Goal: Check status: Check status

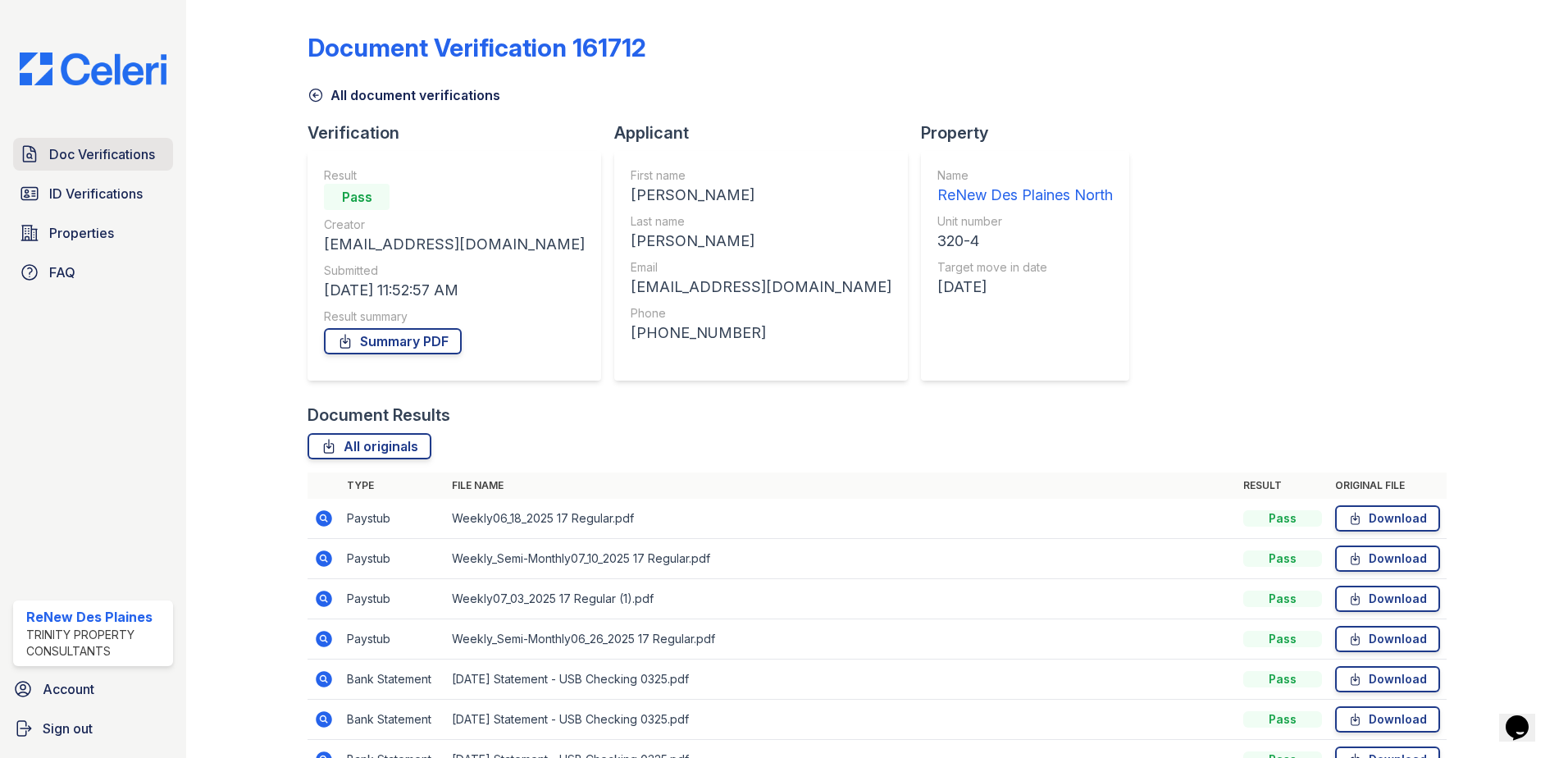
click at [80, 161] on span "Doc Verifications" at bounding box center [102, 154] width 106 height 19
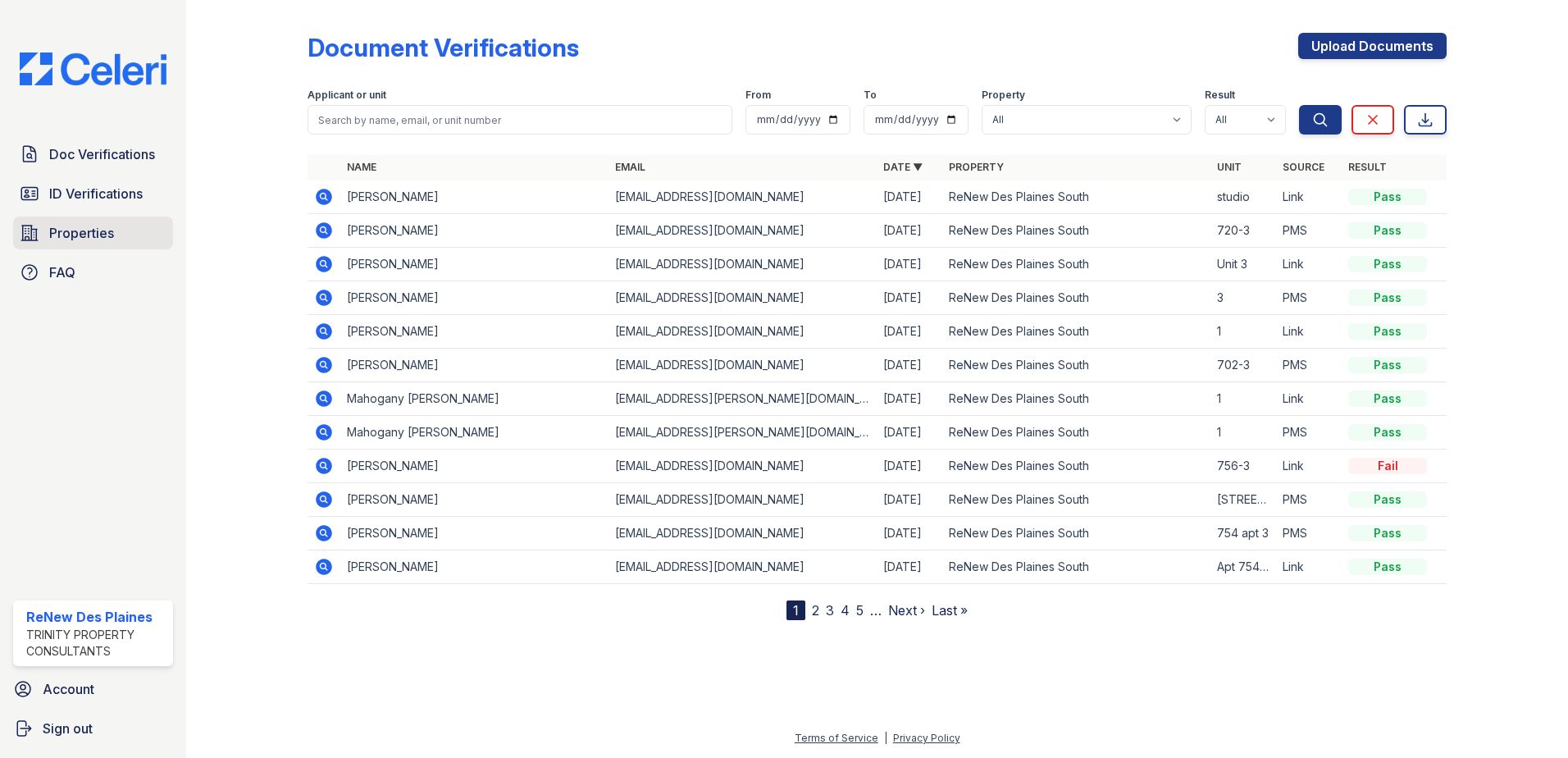
click at [70, 233] on span "Properties" at bounding box center [82, 232] width 65 height 19
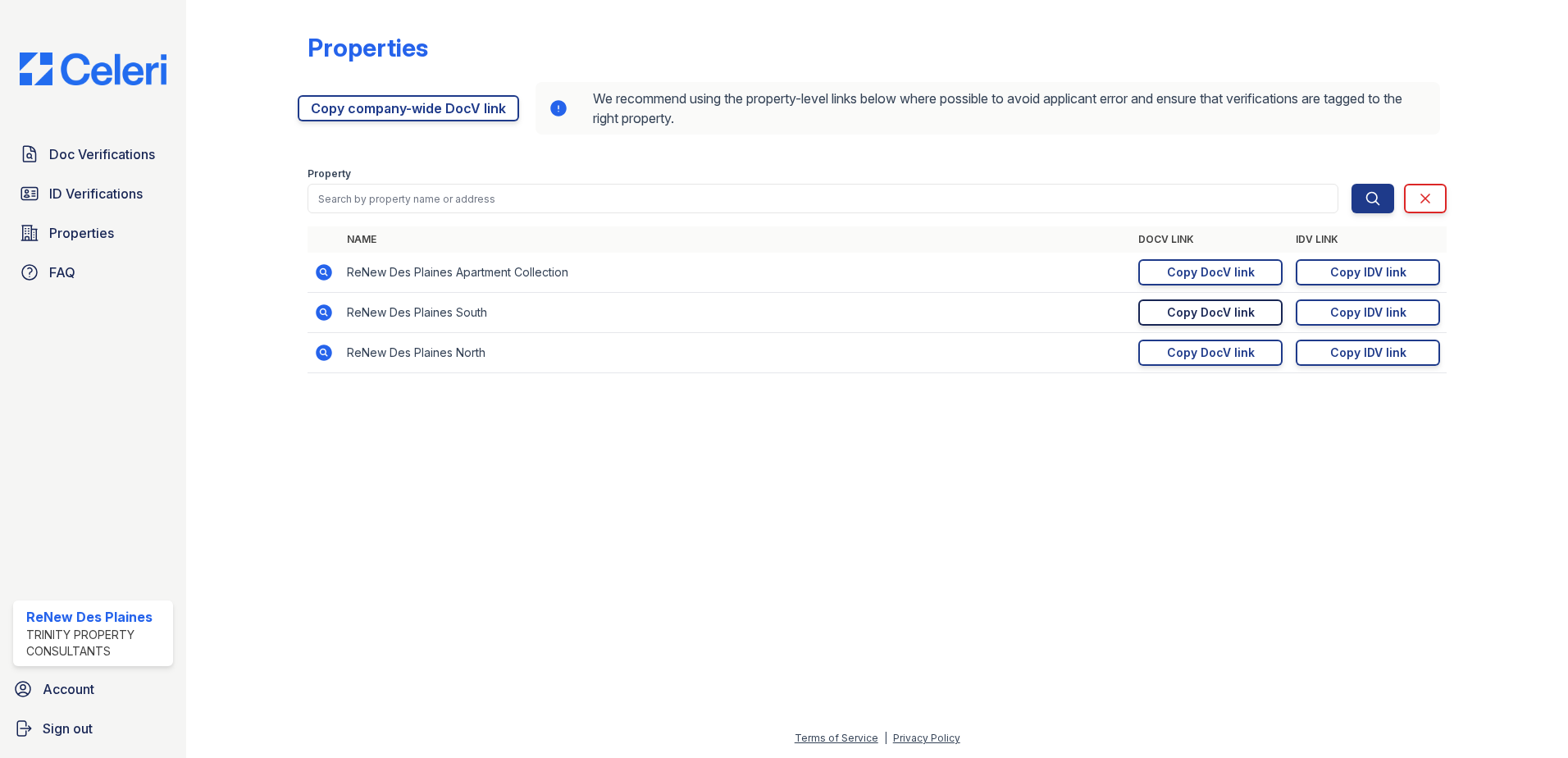
click at [1201, 313] on div "Copy DocV link" at bounding box center [1211, 313] width 88 height 17
click at [57, 184] on span "ID Verifications" at bounding box center [96, 193] width 94 height 19
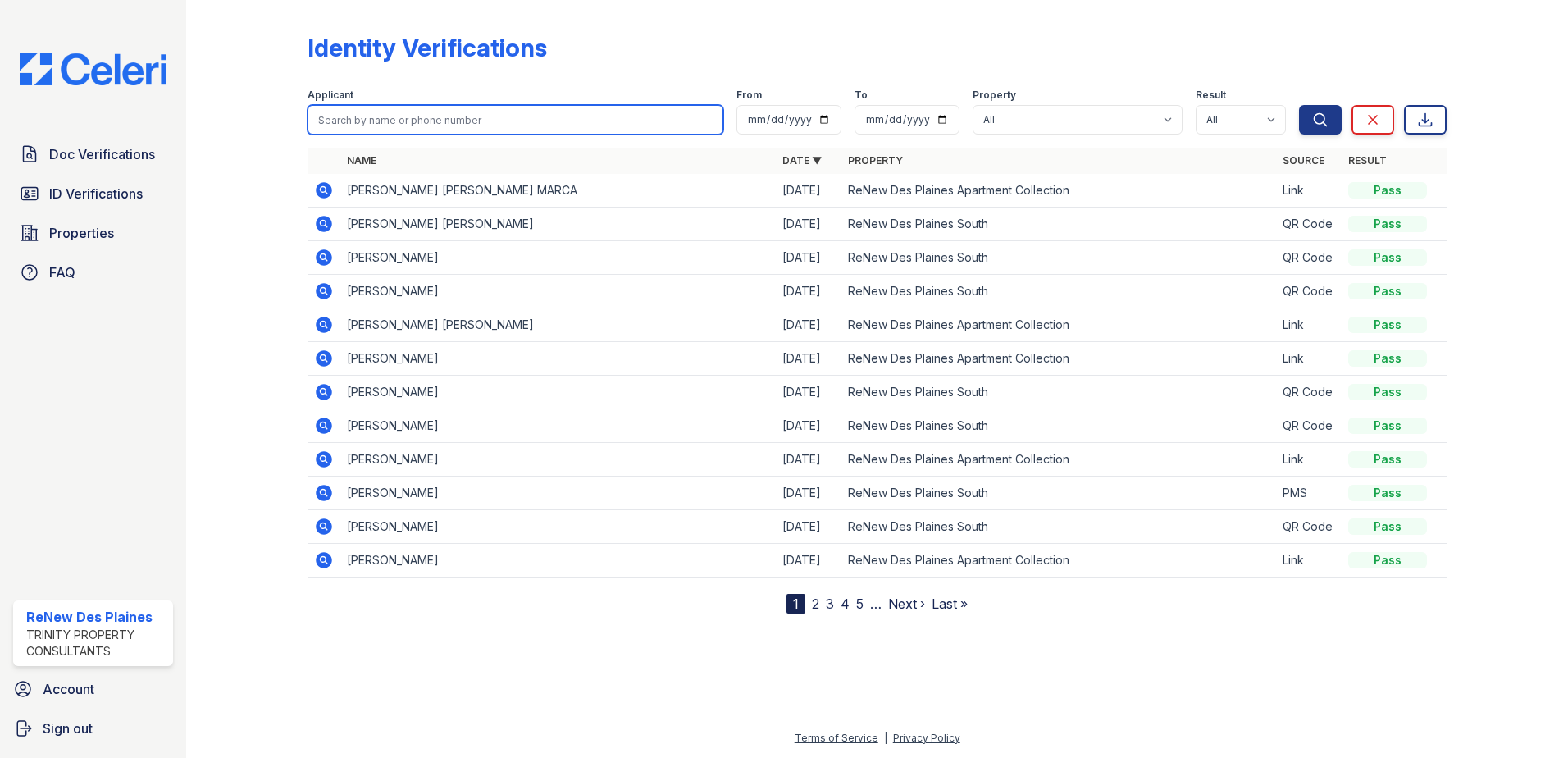
click at [444, 120] on input "search" at bounding box center [515, 120] width 416 height 30
type input "james"
click at [1299, 105] on button "Search" at bounding box center [1320, 120] width 43 height 30
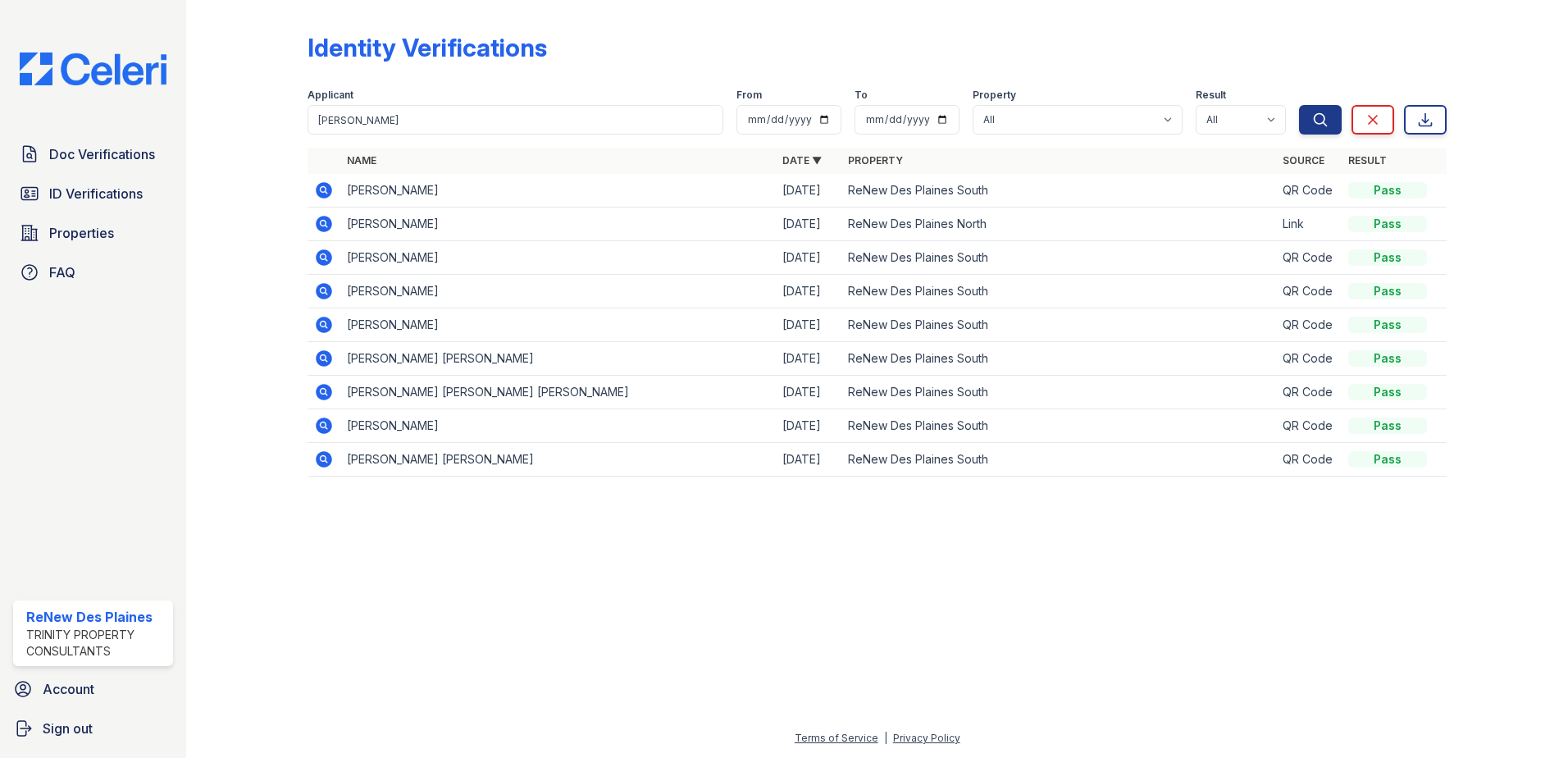
click at [319, 222] on icon at bounding box center [324, 224] width 17 height 17
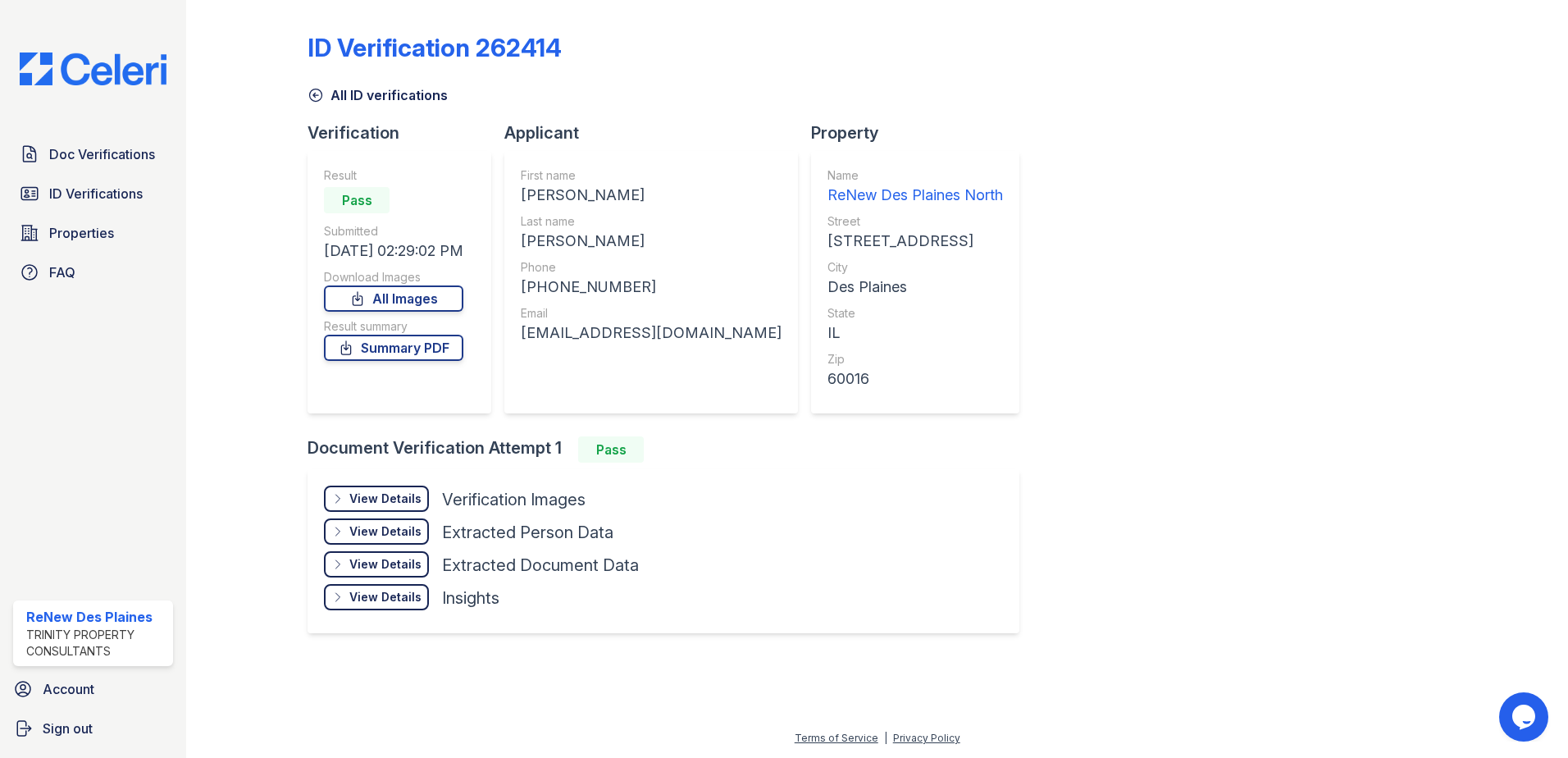
click at [356, 496] on div "View Details" at bounding box center [386, 499] width 72 height 17
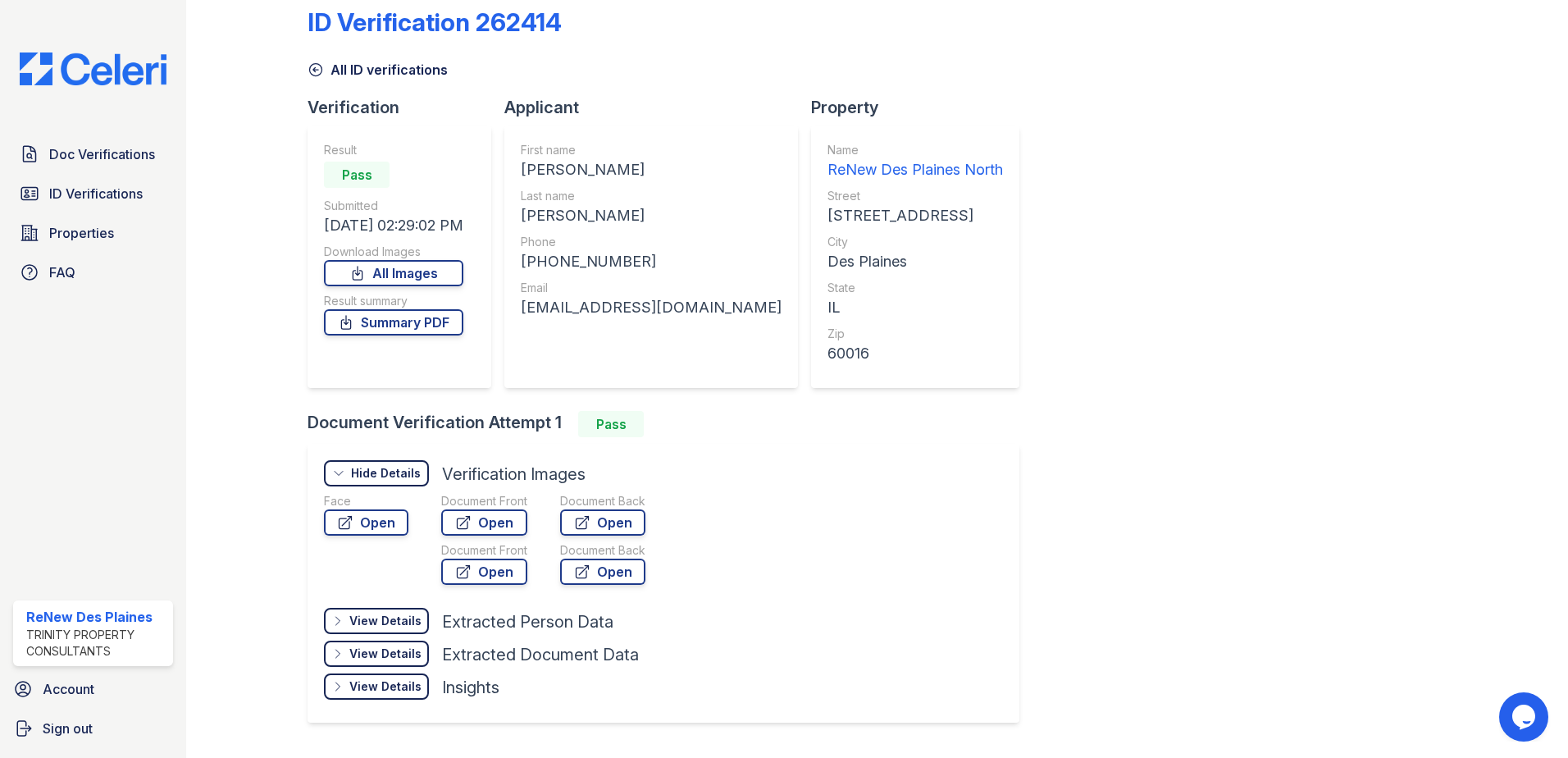
scroll to position [69, 0]
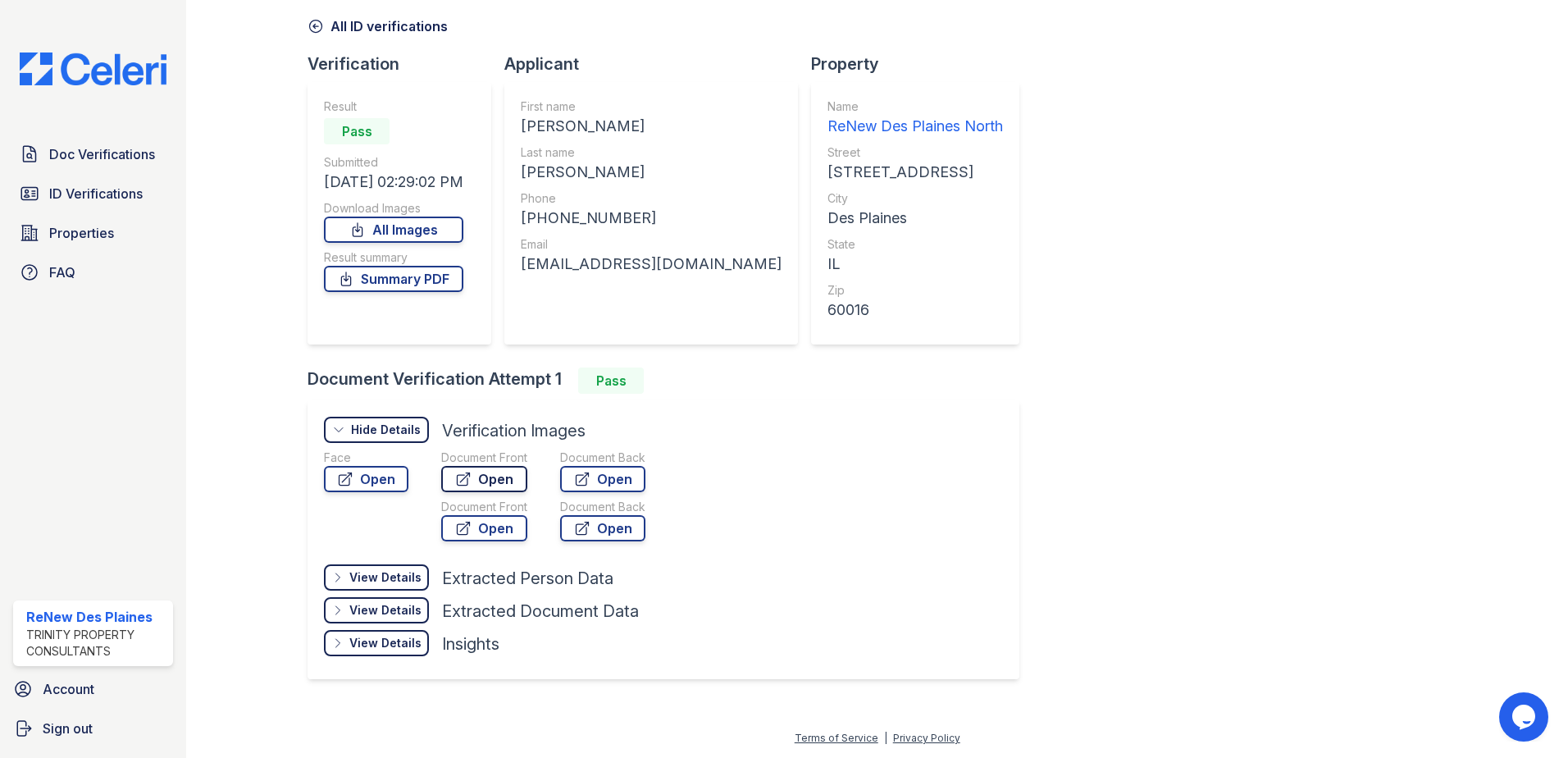
click at [500, 473] on link "Open" at bounding box center [484, 479] width 86 height 26
click at [607, 479] on link "Open" at bounding box center [603, 479] width 85 height 26
click at [379, 276] on link "Summary PDF" at bounding box center [393, 278] width 139 height 26
click at [53, 185] on span "ID Verifications" at bounding box center [96, 193] width 94 height 19
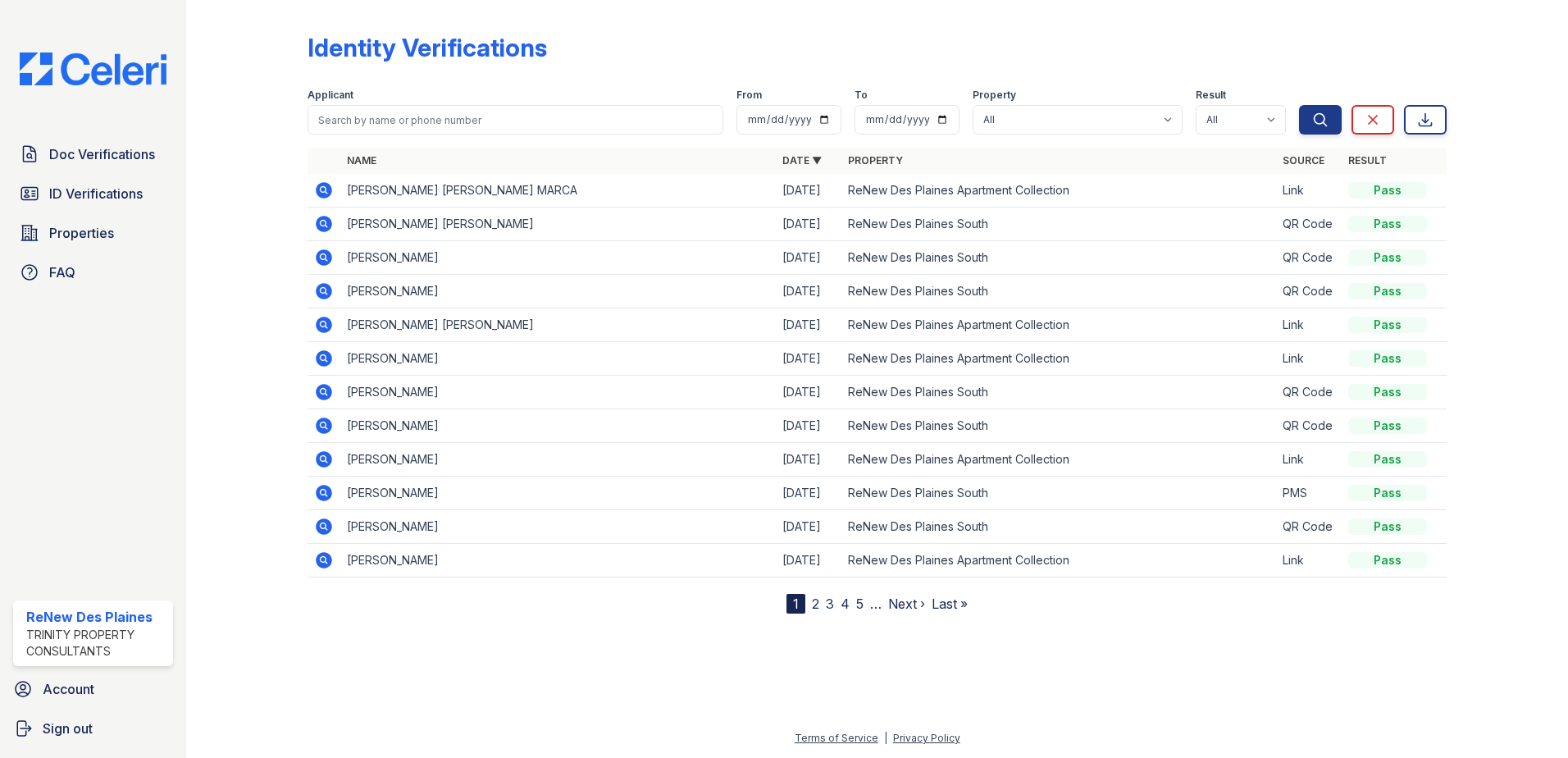
click at [813, 599] on link "2" at bounding box center [816, 604] width 7 height 17
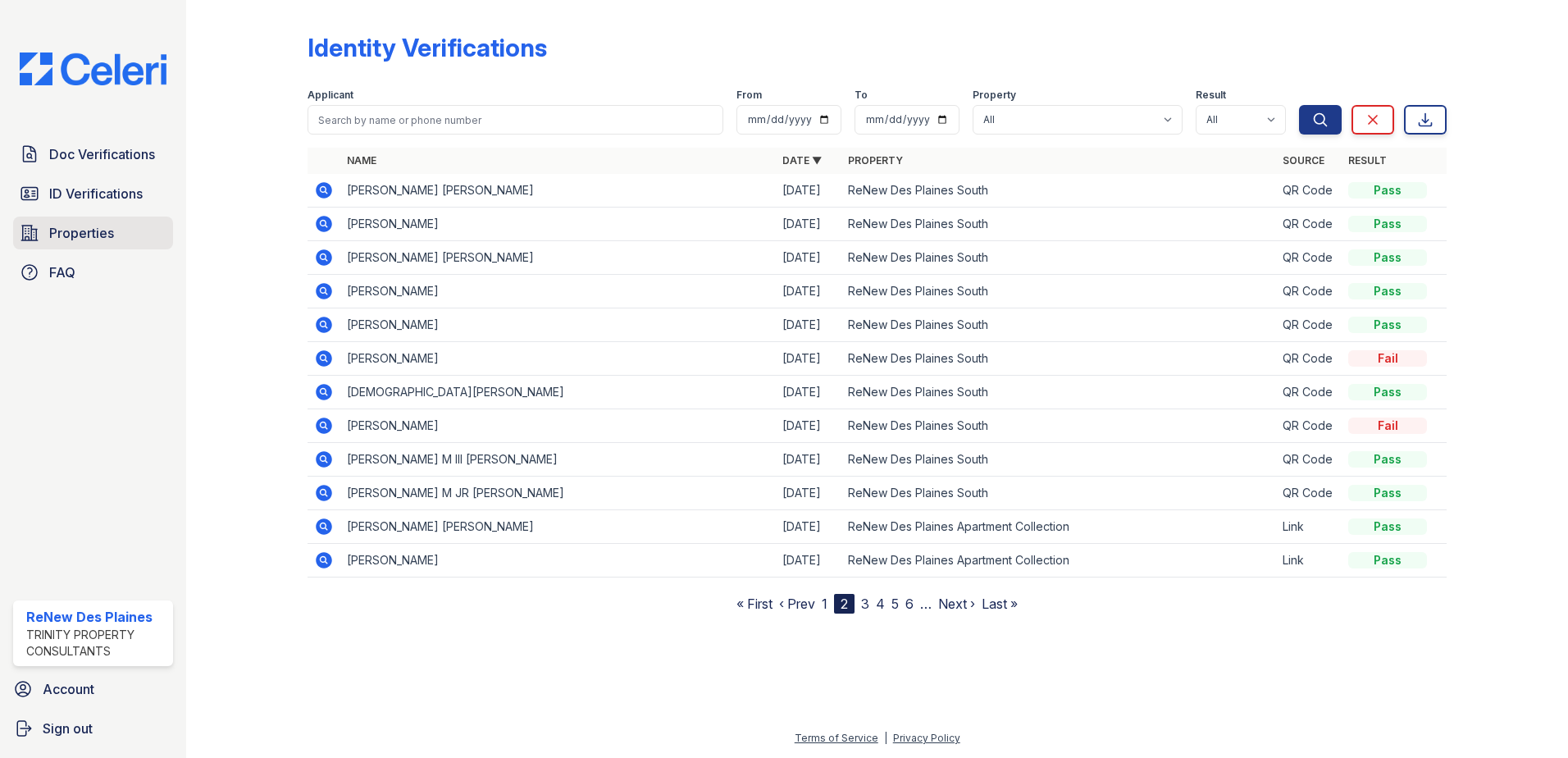
click at [65, 225] on span "Properties" at bounding box center [82, 232] width 65 height 19
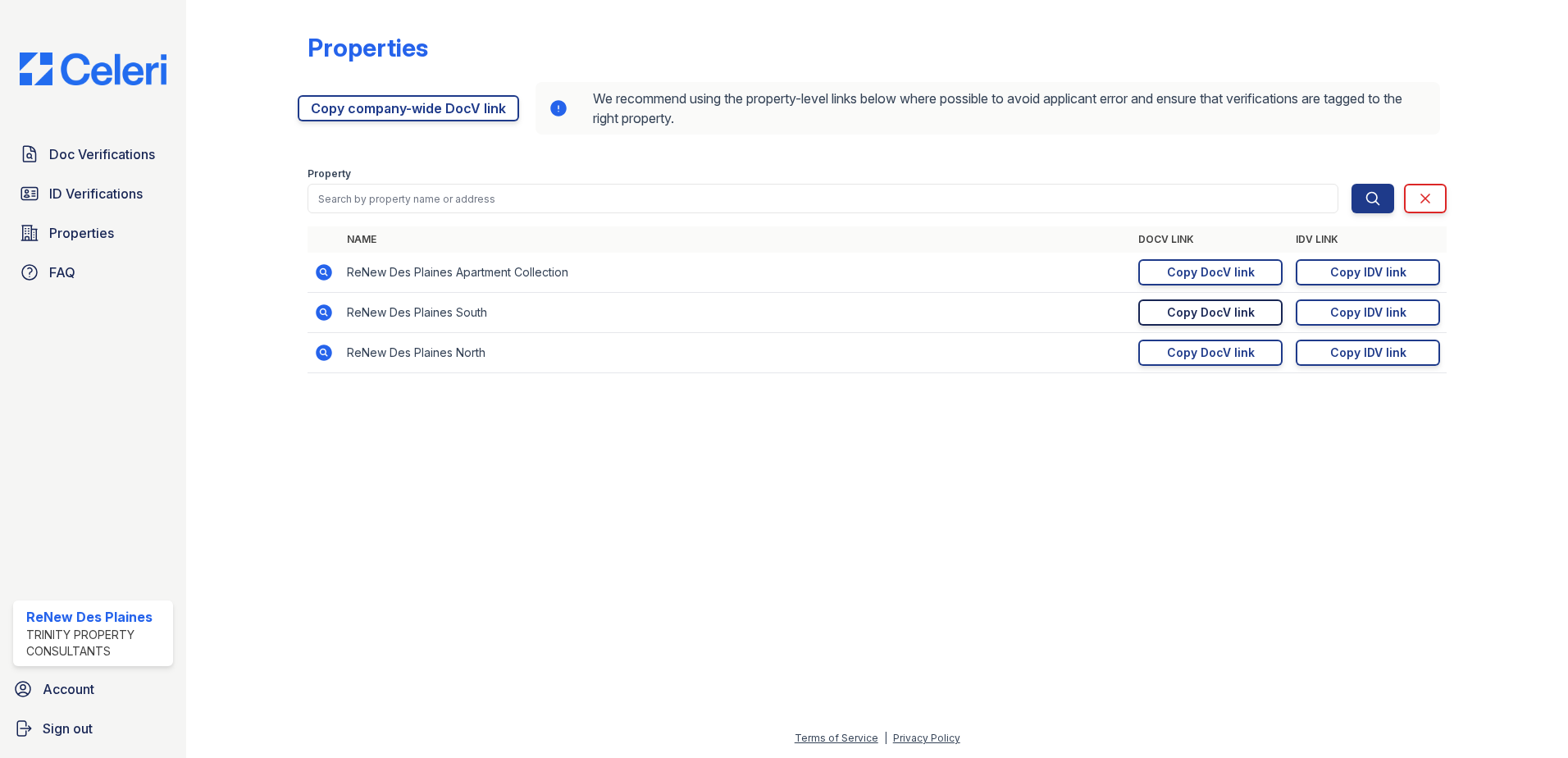
click at [1227, 320] on div "Copy DocV link" at bounding box center [1211, 313] width 88 height 17
click at [1200, 309] on div "Copy DocV link" at bounding box center [1211, 313] width 88 height 17
click at [1191, 311] on div "Copy DocV link" at bounding box center [1211, 313] width 88 height 17
click at [77, 201] on span "ID Verifications" at bounding box center [96, 193] width 94 height 19
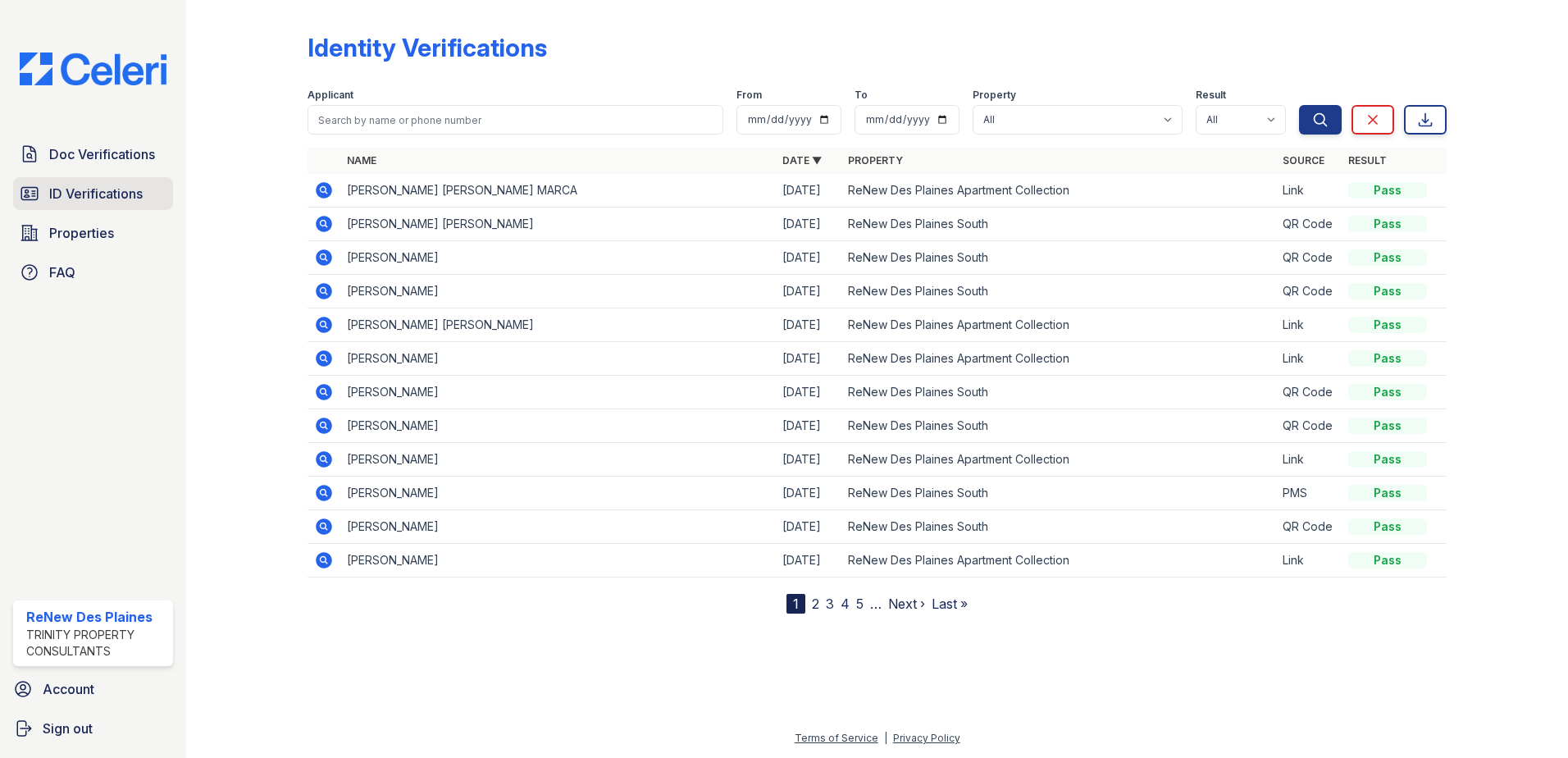
click at [87, 198] on span "ID Verifications" at bounding box center [96, 193] width 94 height 19
click at [111, 159] on span "Doc Verifications" at bounding box center [102, 154] width 106 height 19
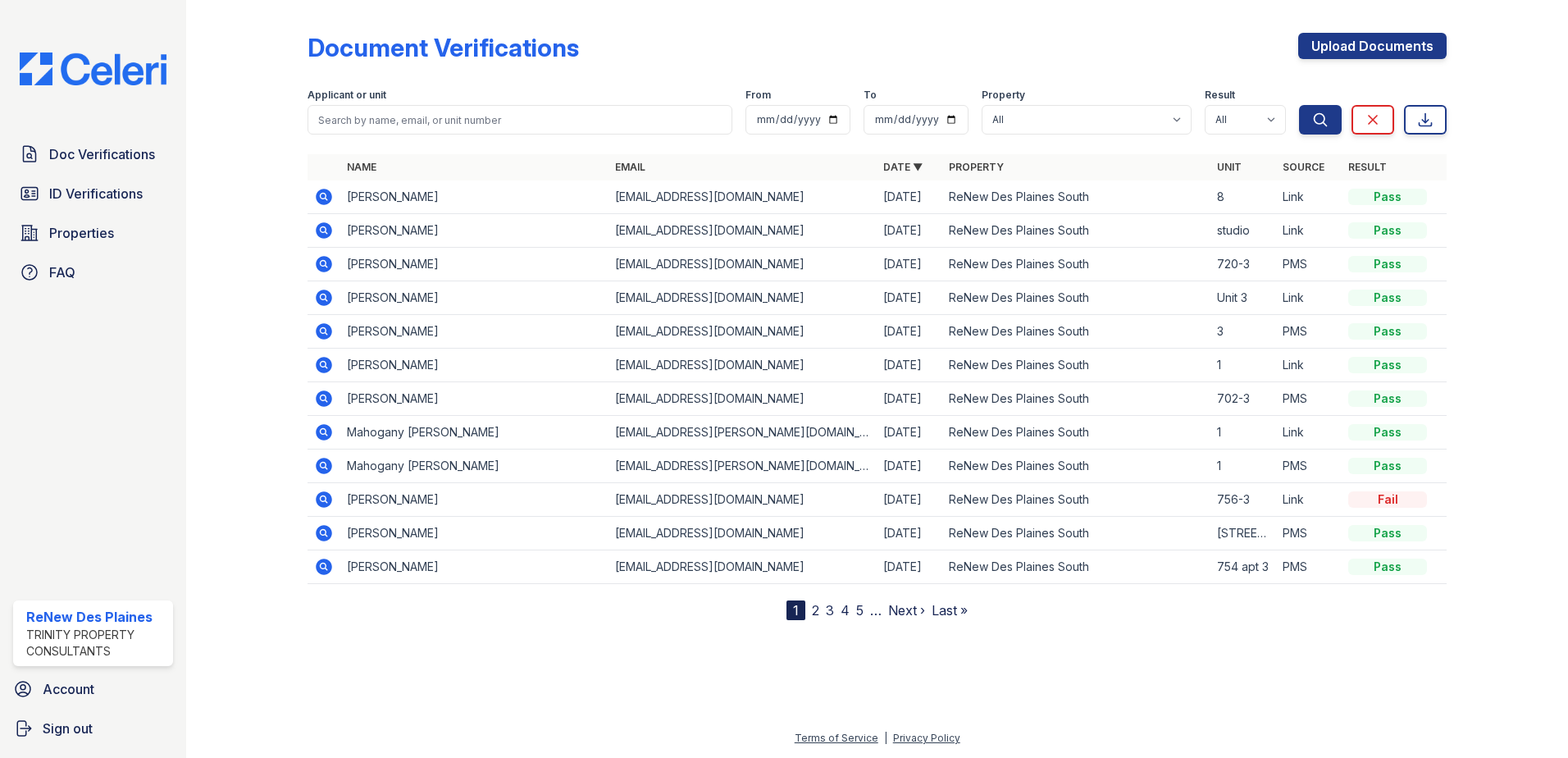
click at [322, 195] on icon at bounding box center [323, 196] width 4 height 4
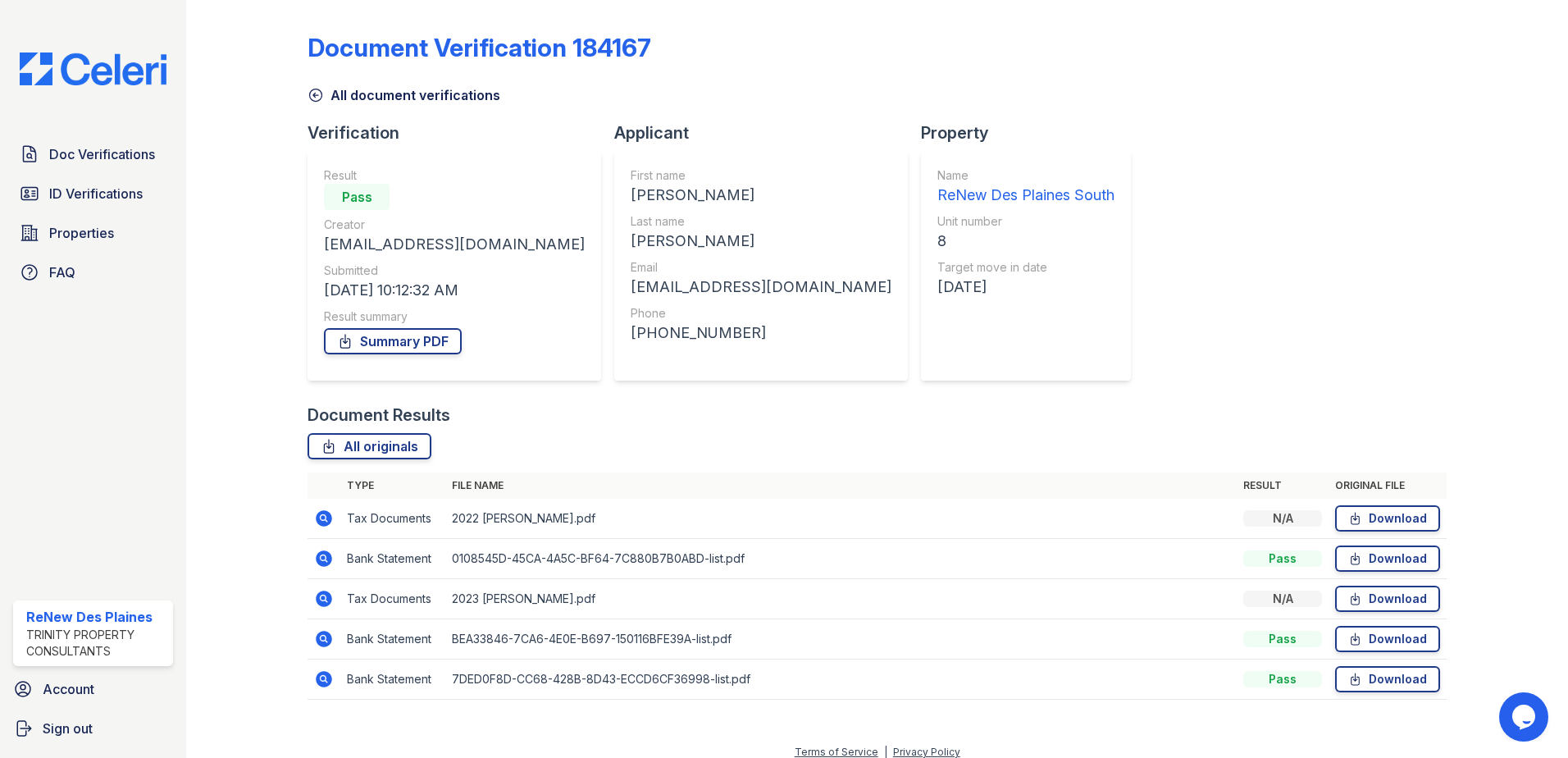
scroll to position [14, 0]
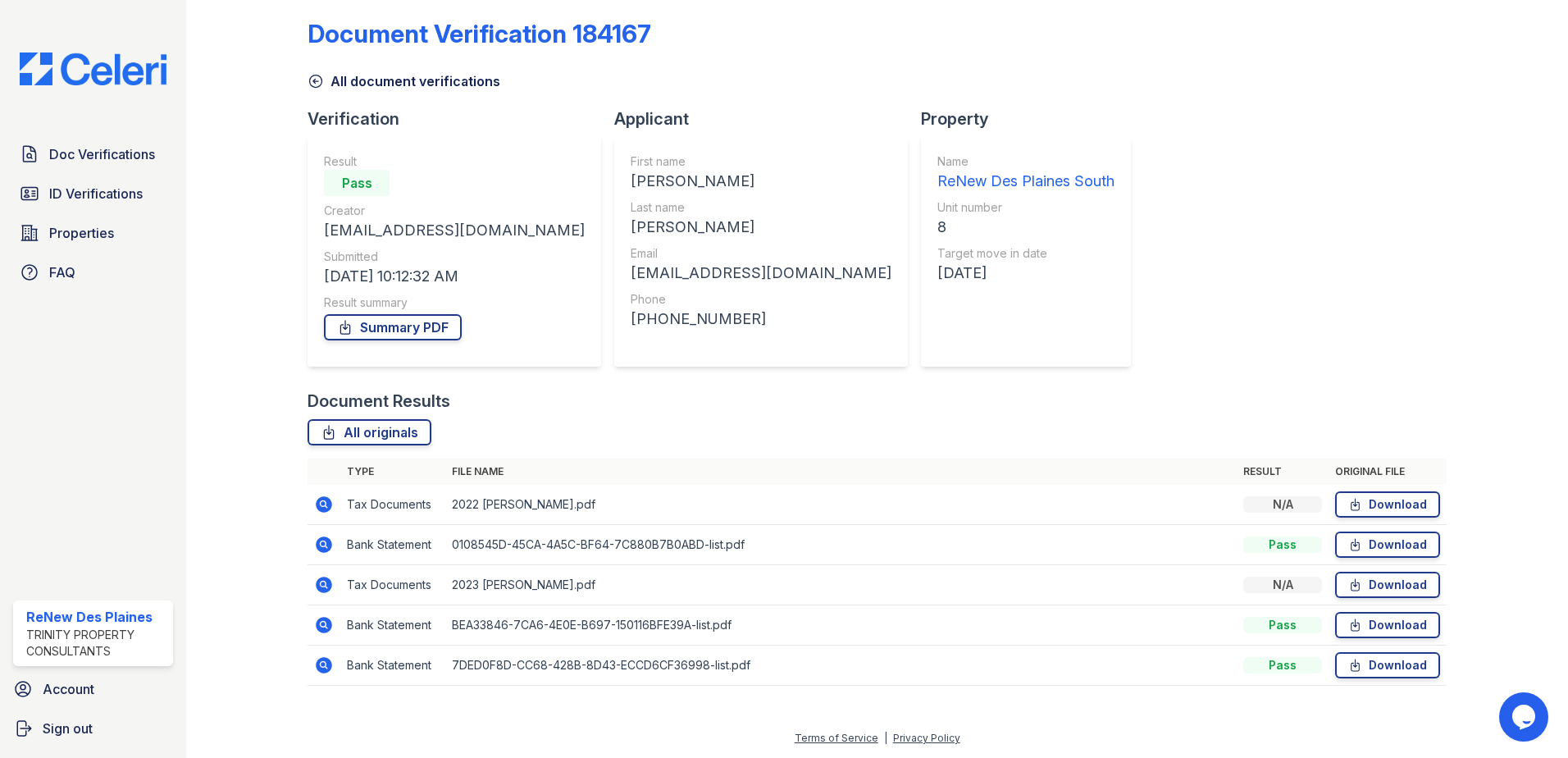
click at [321, 542] on icon at bounding box center [324, 544] width 19 height 19
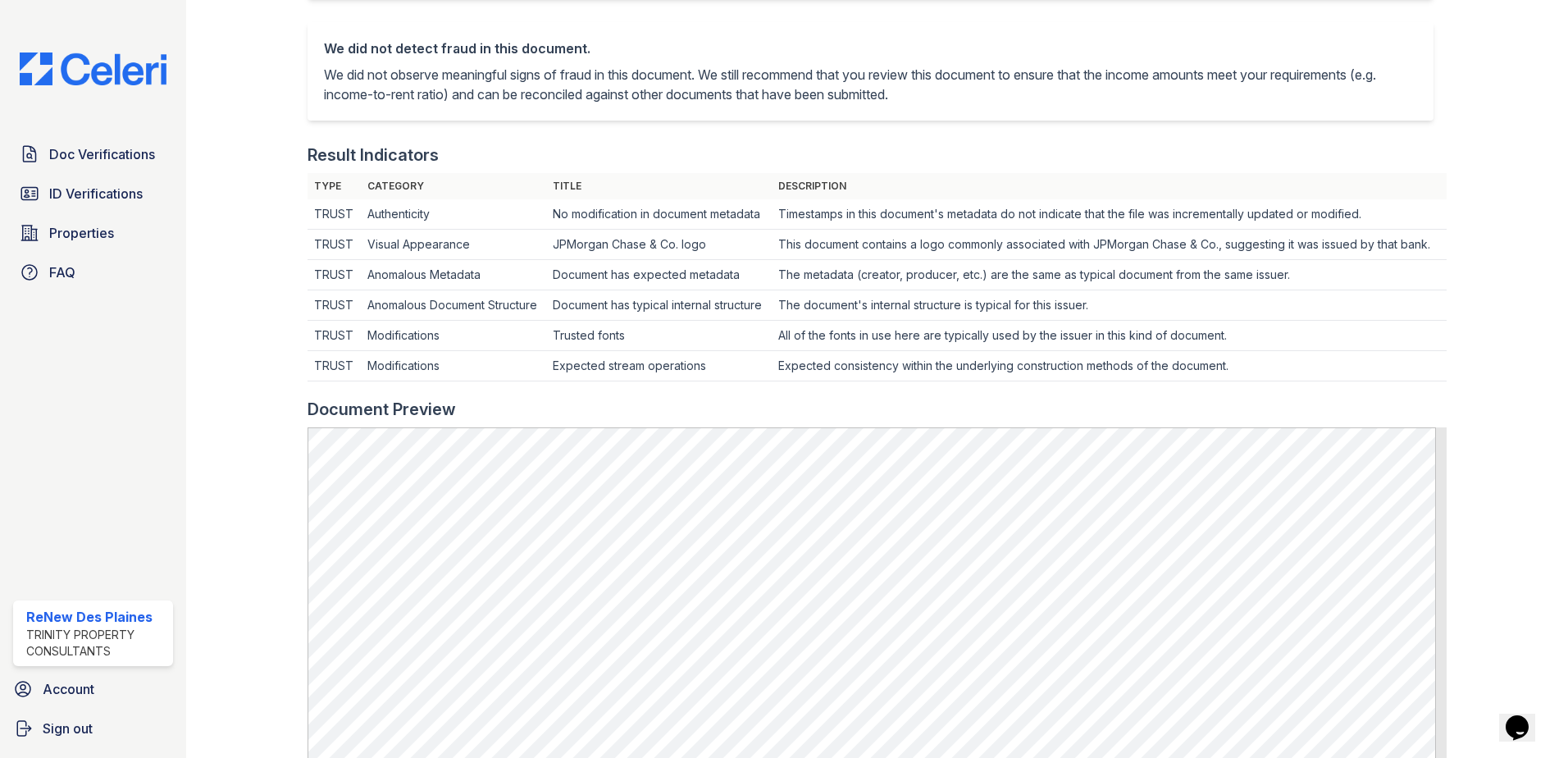
scroll to position [574, 0]
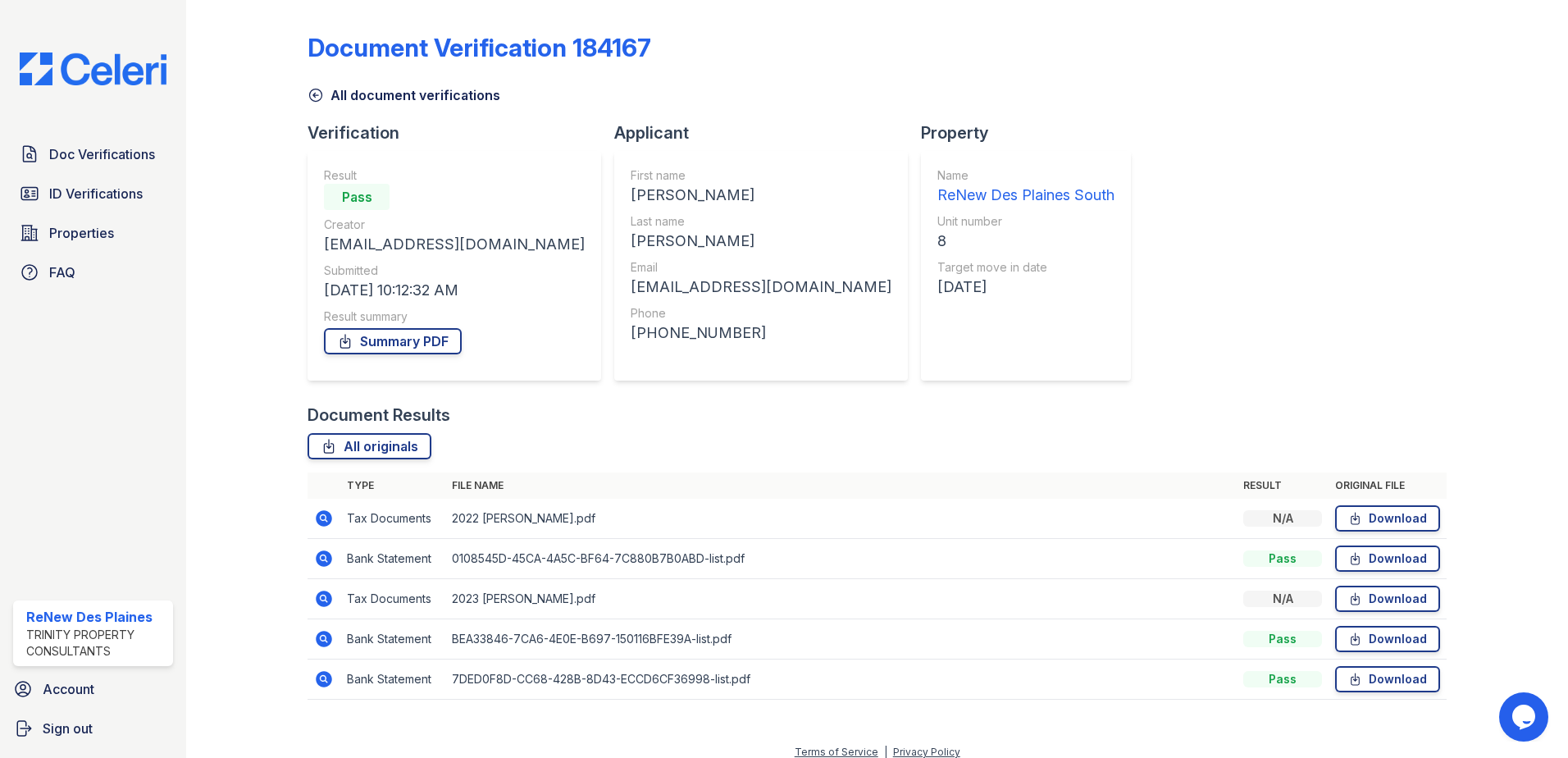
scroll to position [14, 0]
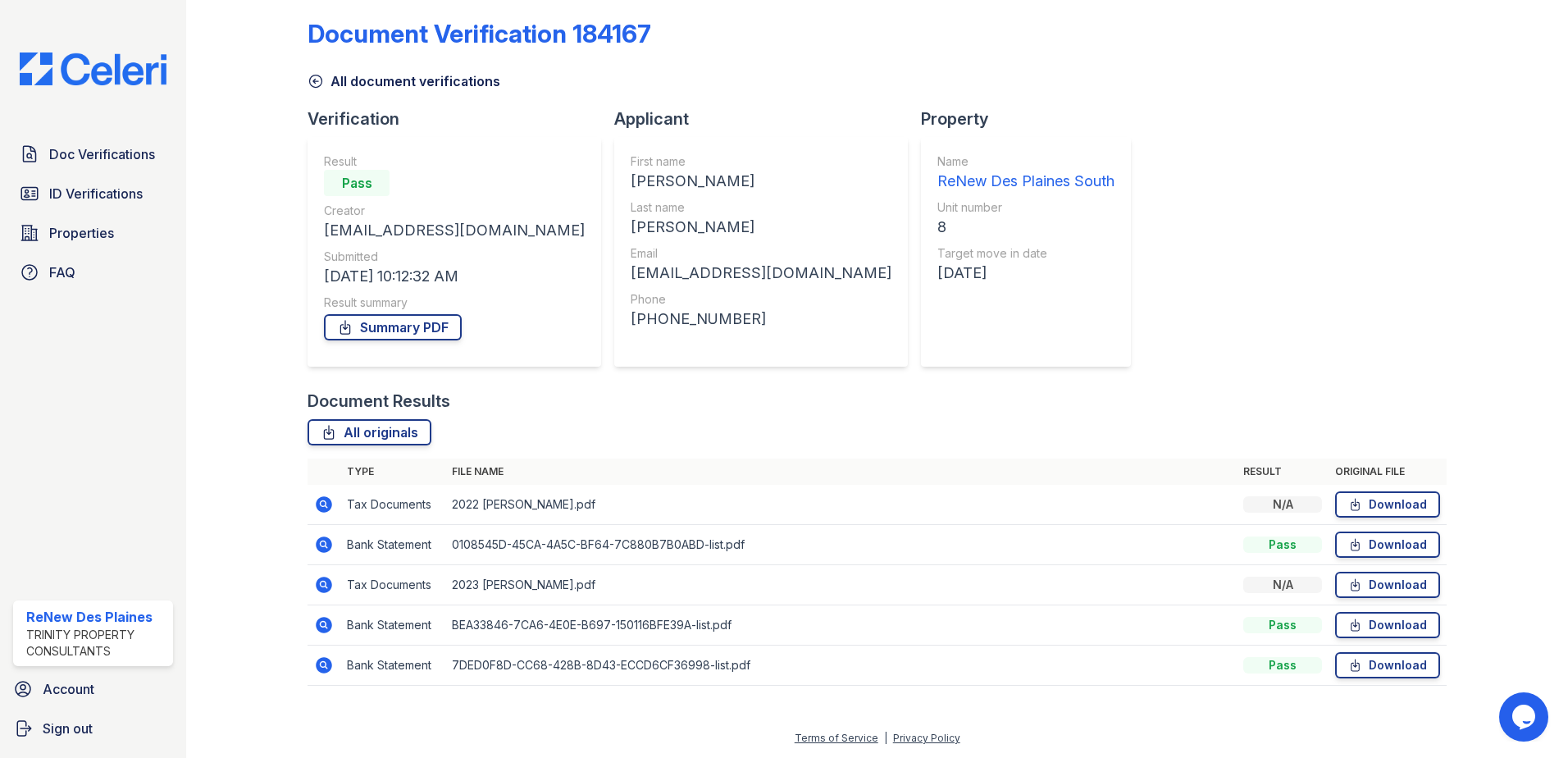
click at [323, 620] on icon at bounding box center [324, 625] width 17 height 17
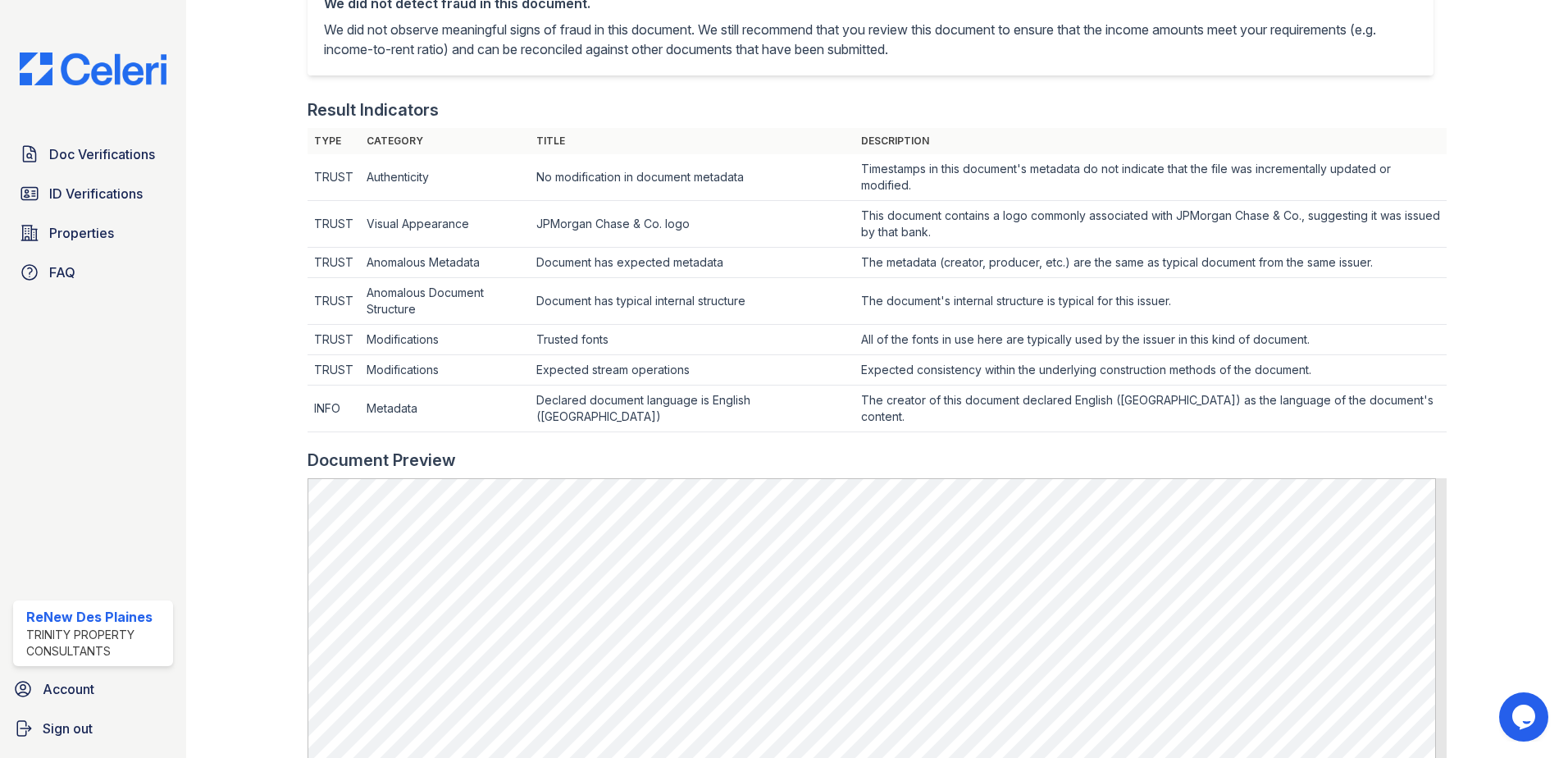
scroll to position [739, 0]
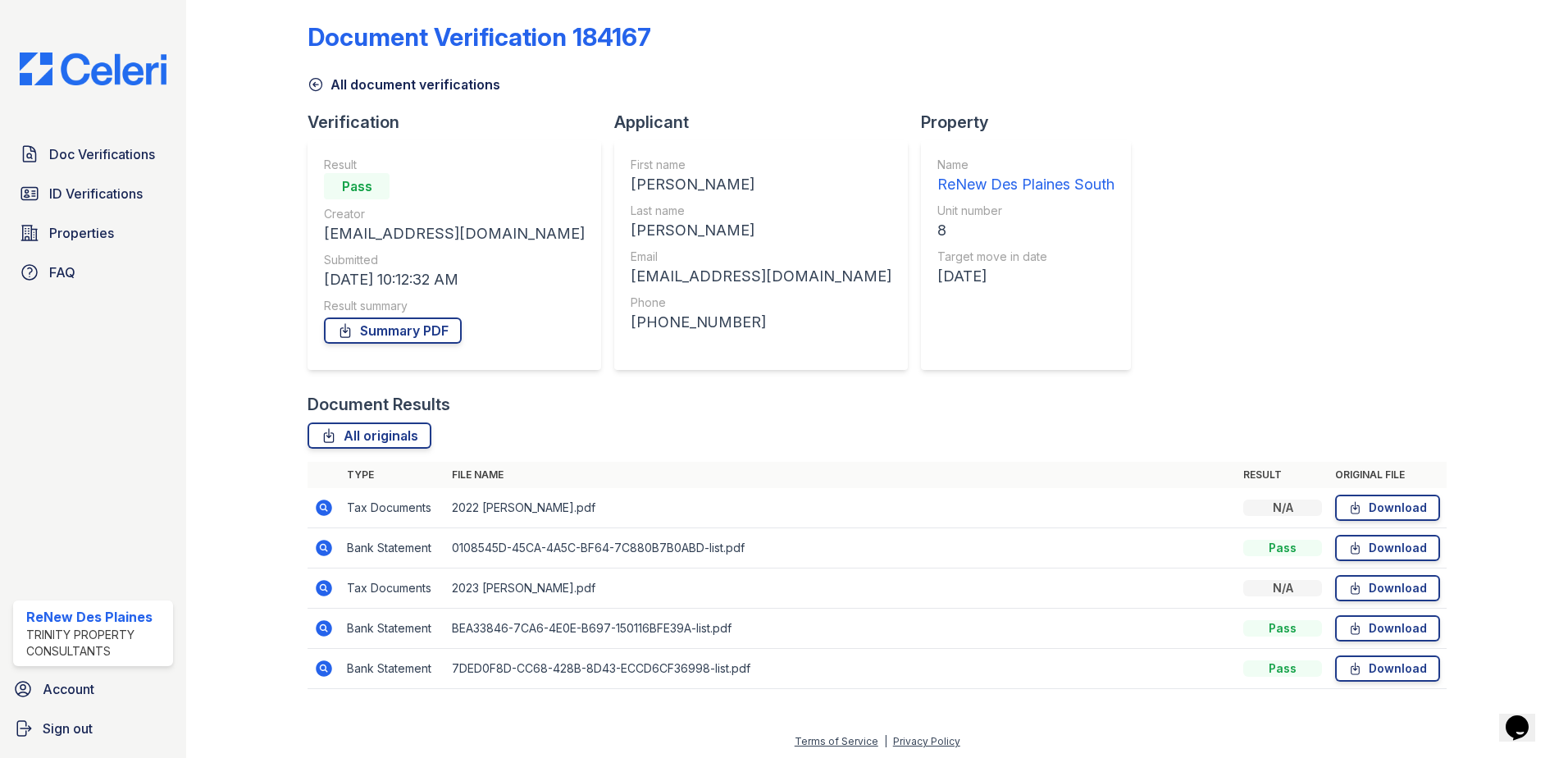
scroll to position [14, 0]
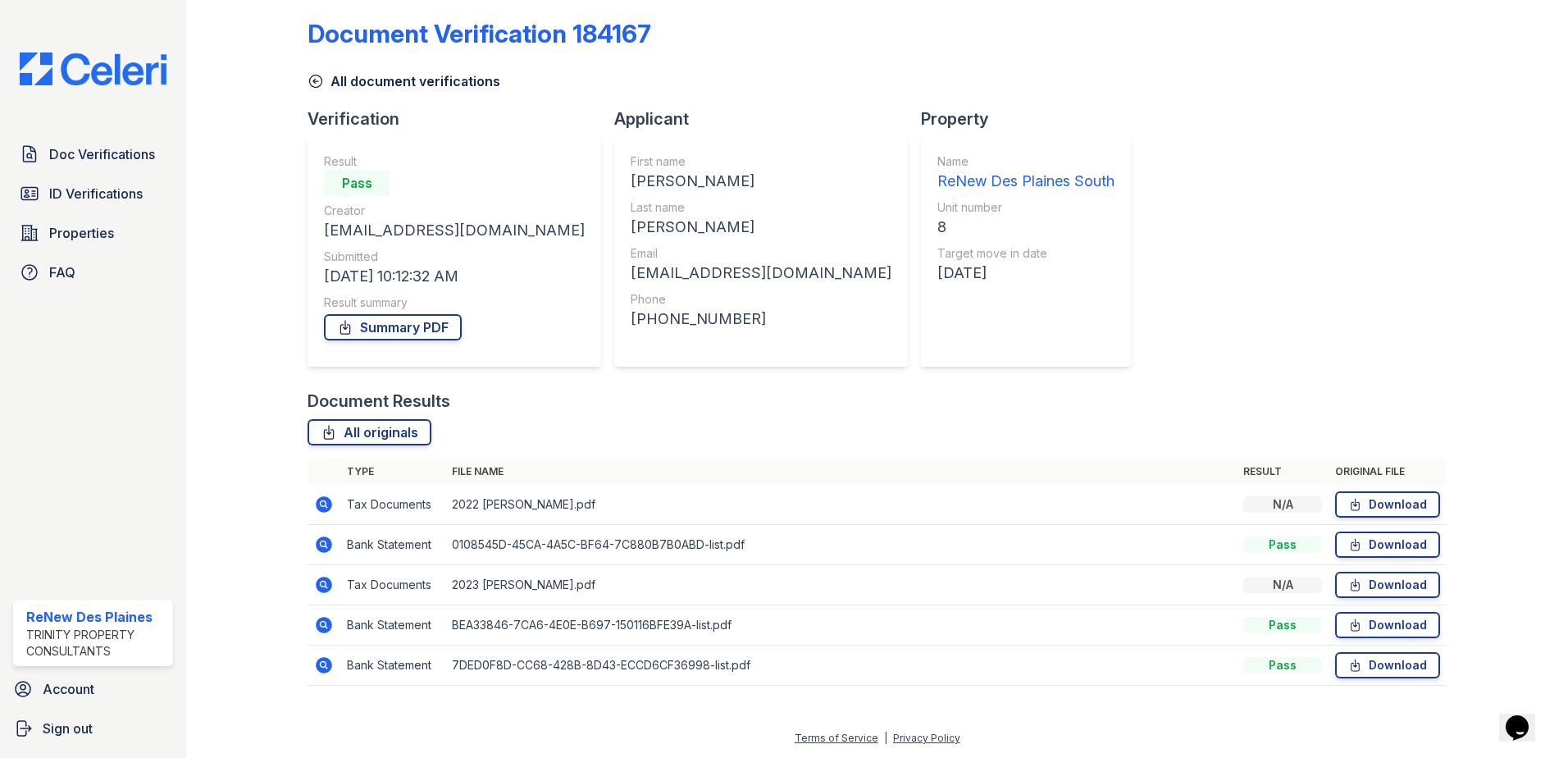
click at [322, 586] on icon at bounding box center [324, 585] width 19 height 19
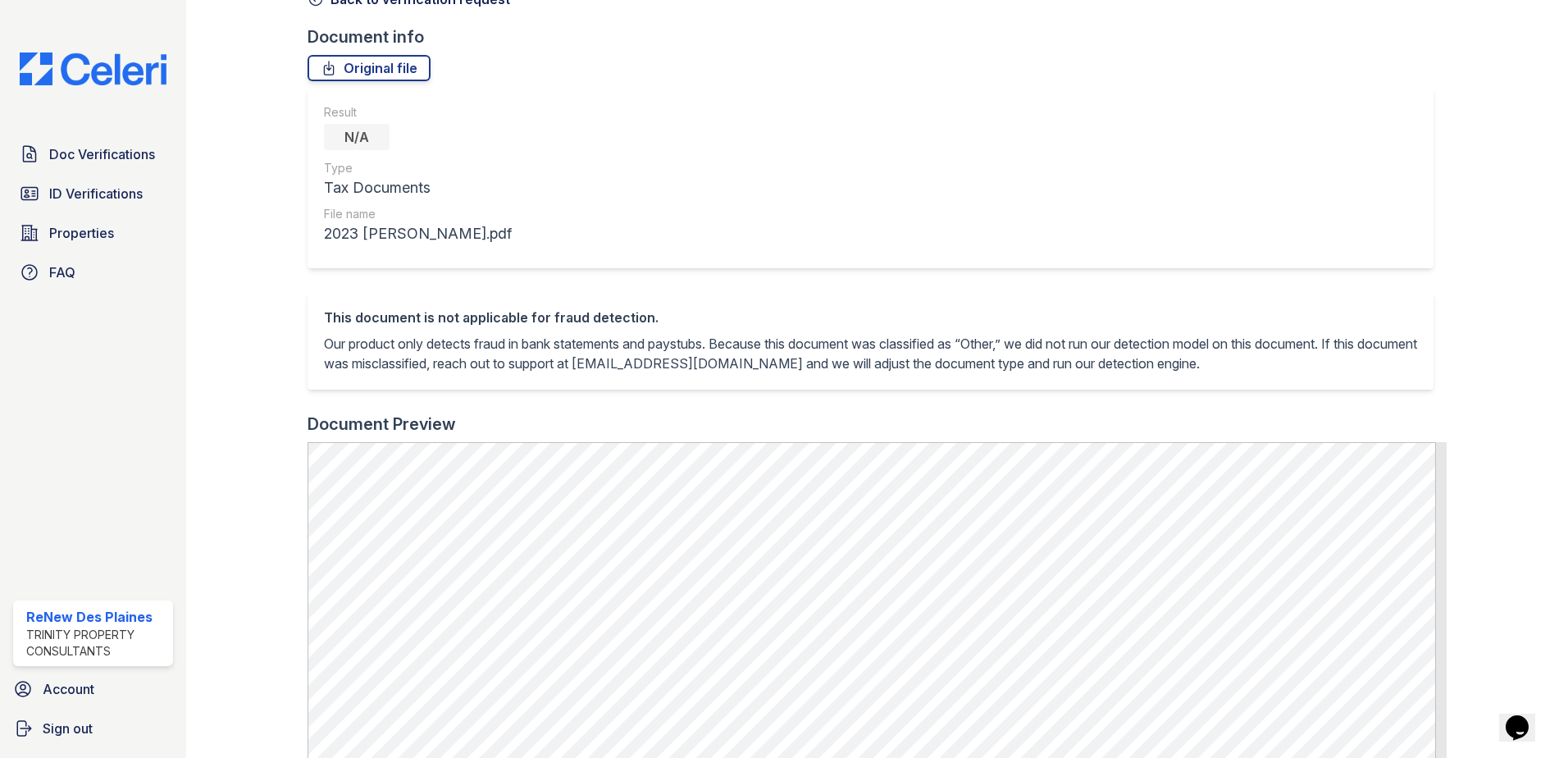
scroll to position [328, 0]
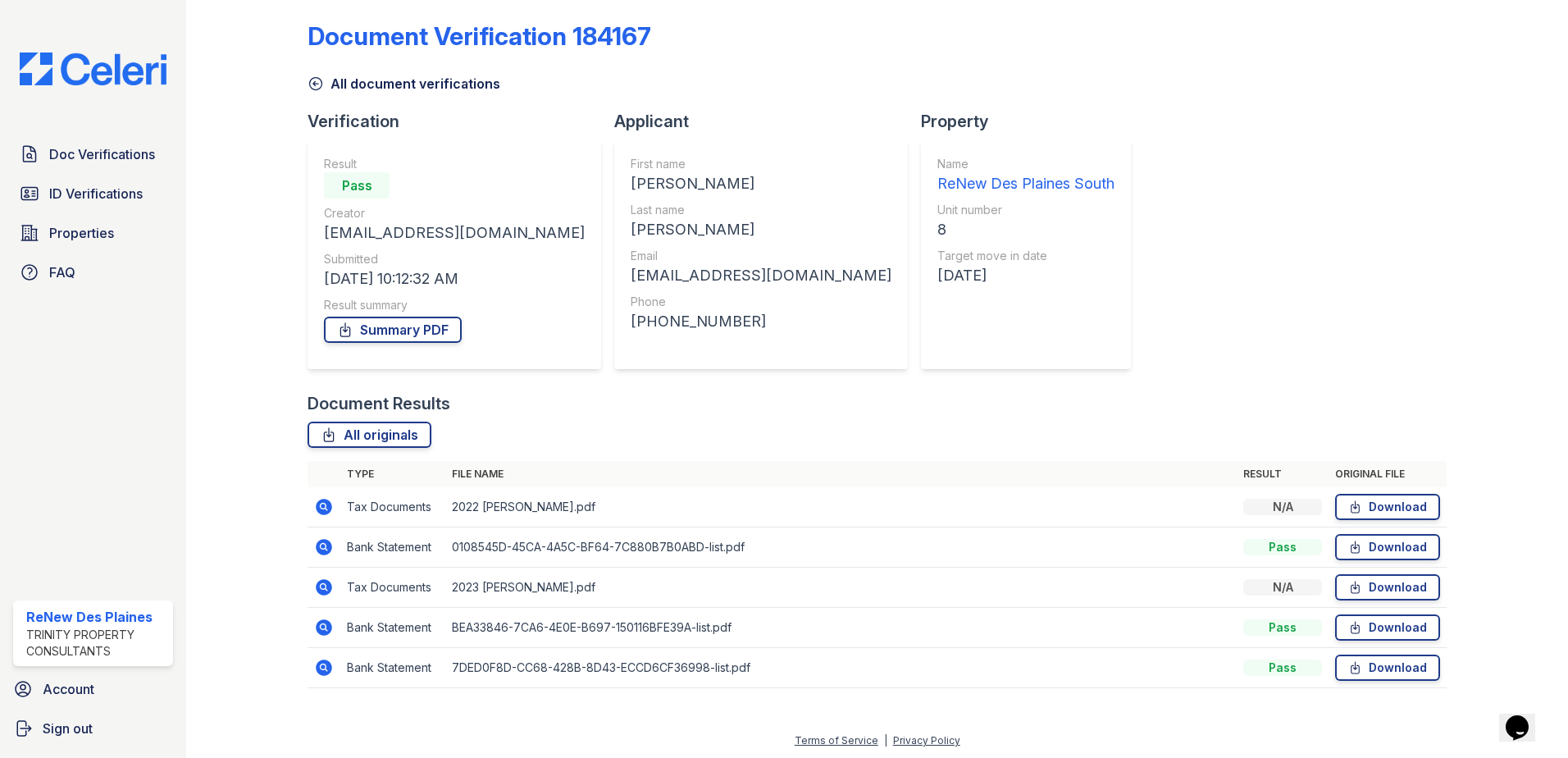
scroll to position [14, 0]
click at [320, 666] on icon at bounding box center [324, 664] width 19 height 19
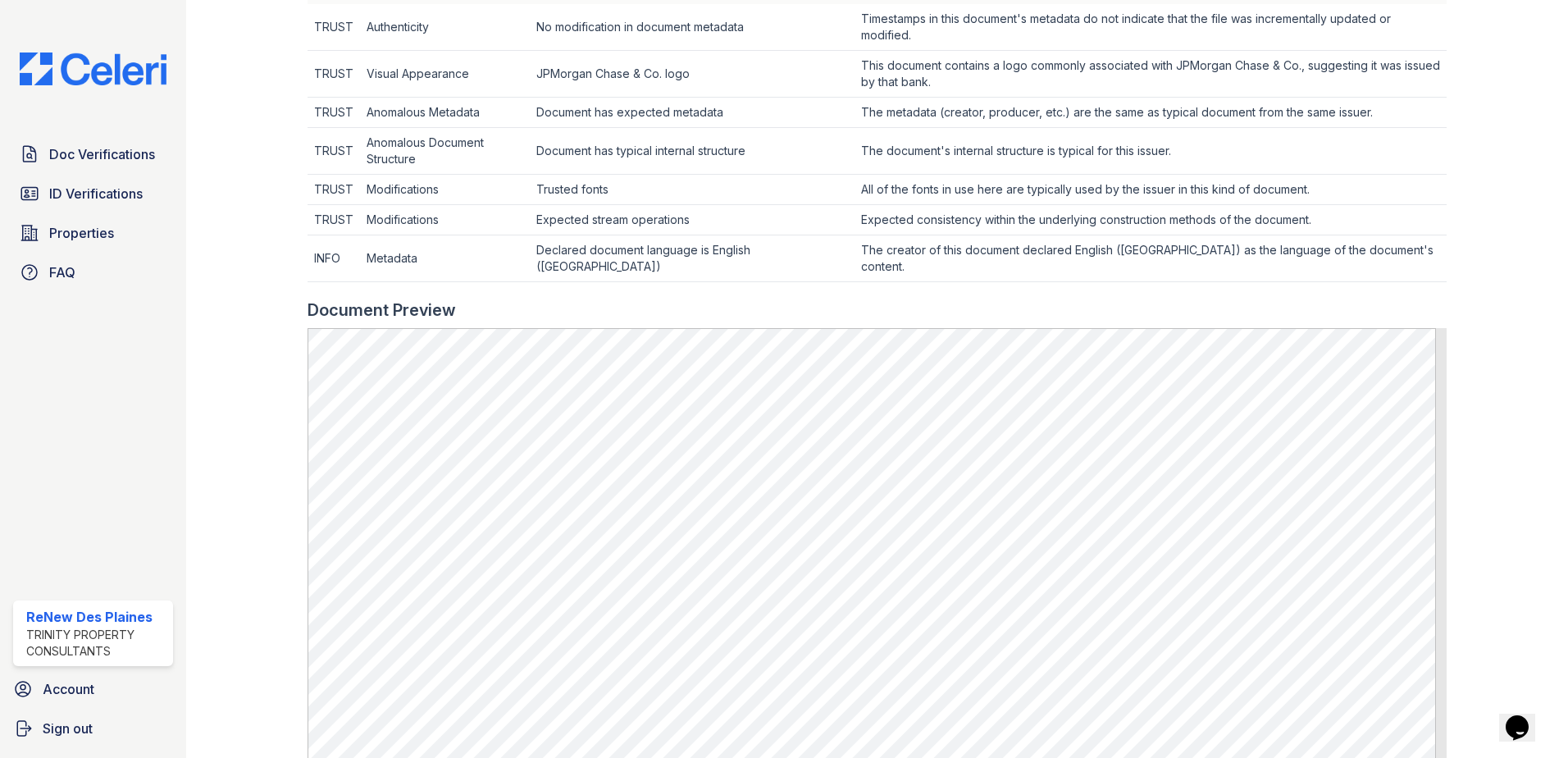
scroll to position [656, 0]
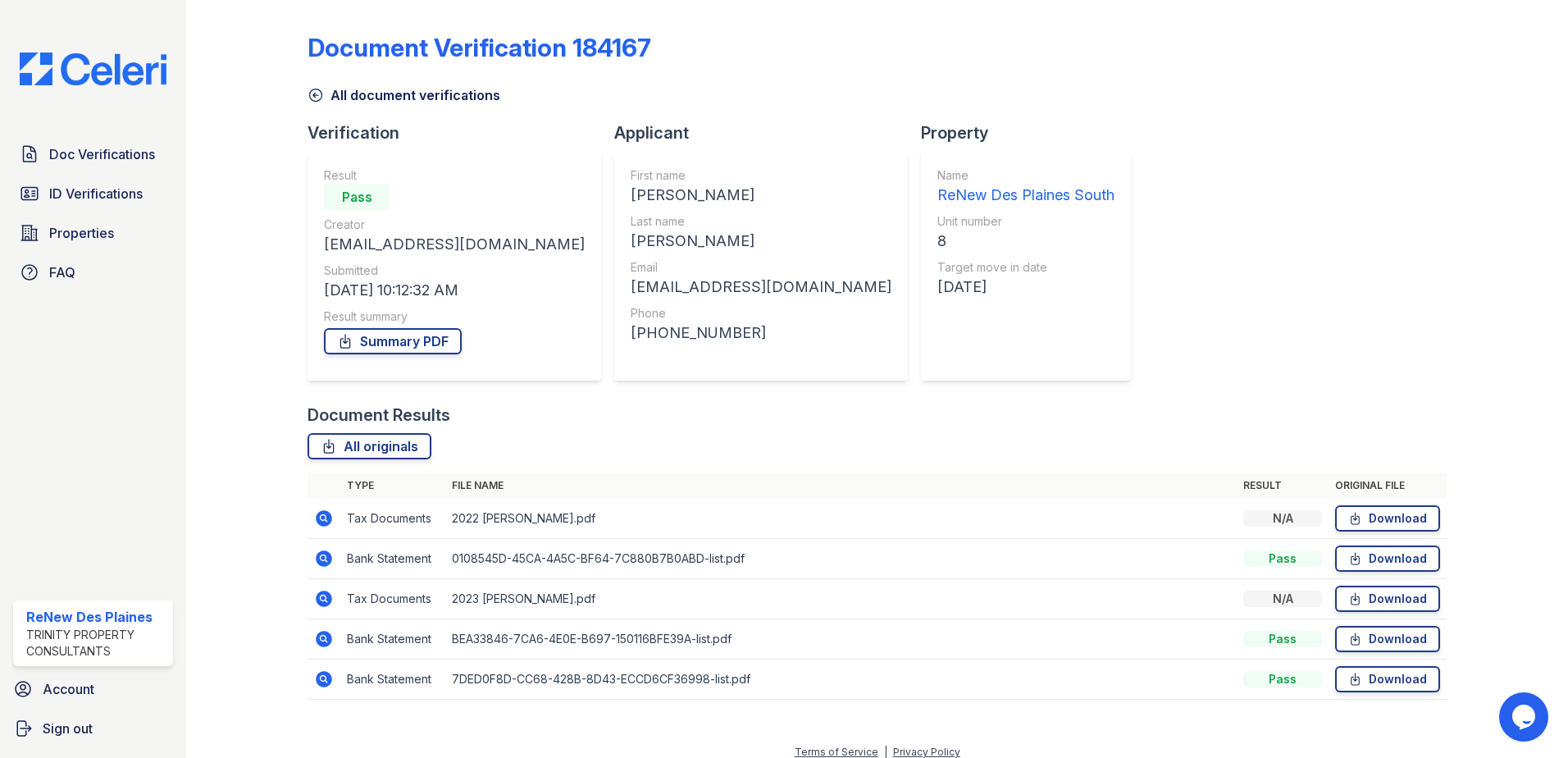
click at [322, 554] on icon at bounding box center [324, 559] width 17 height 17
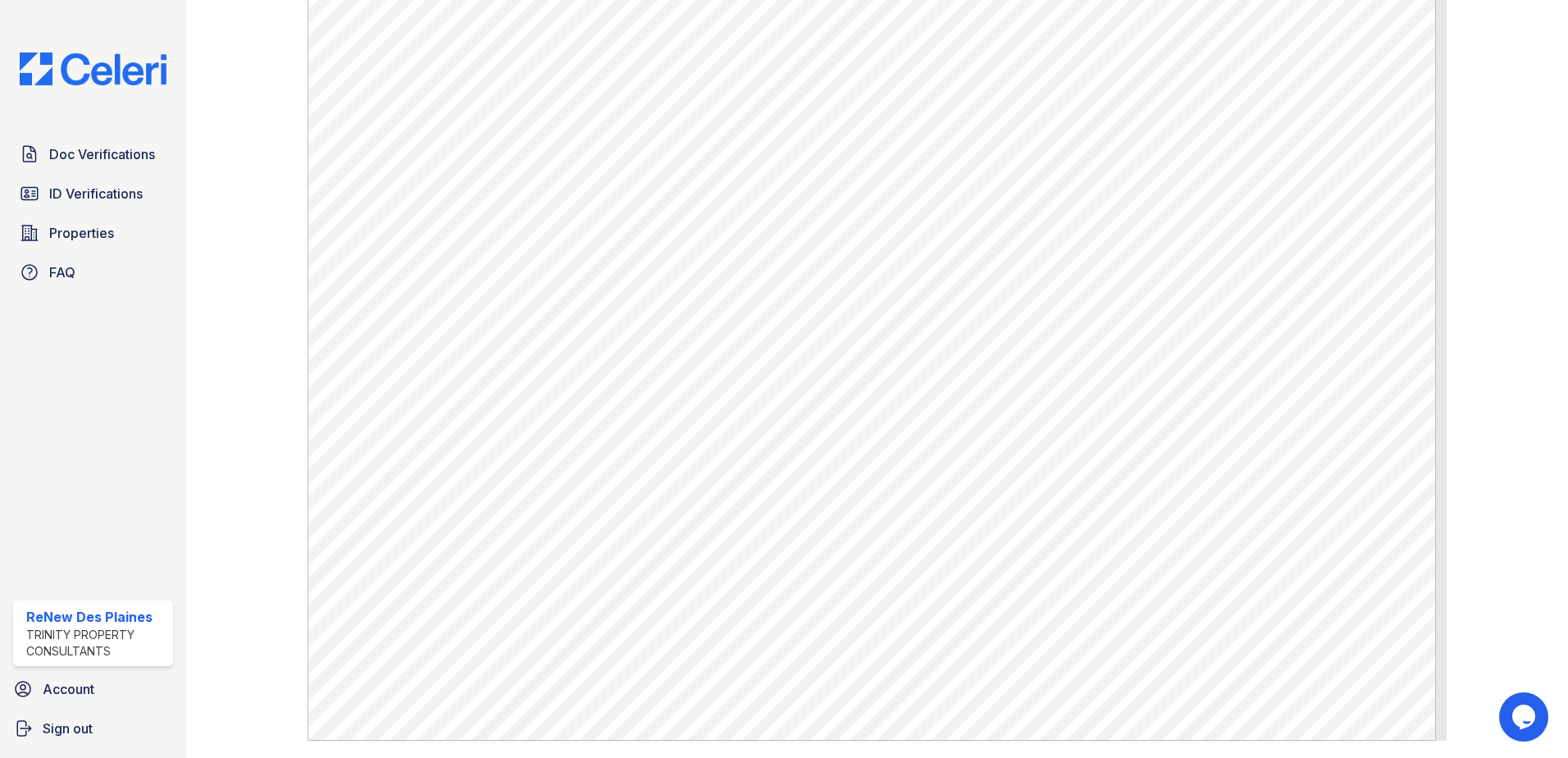
scroll to position [880, 0]
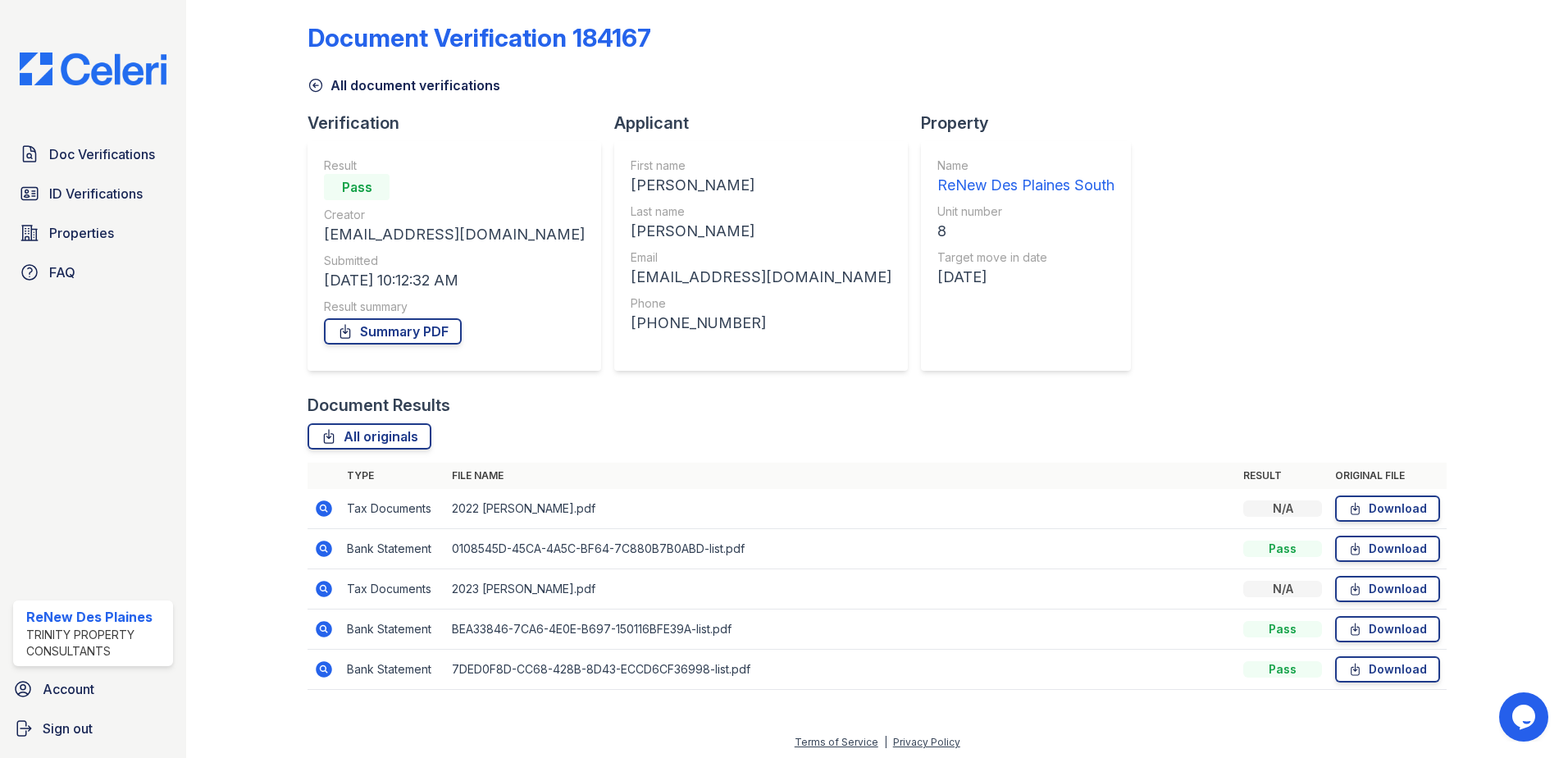
scroll to position [14, 0]
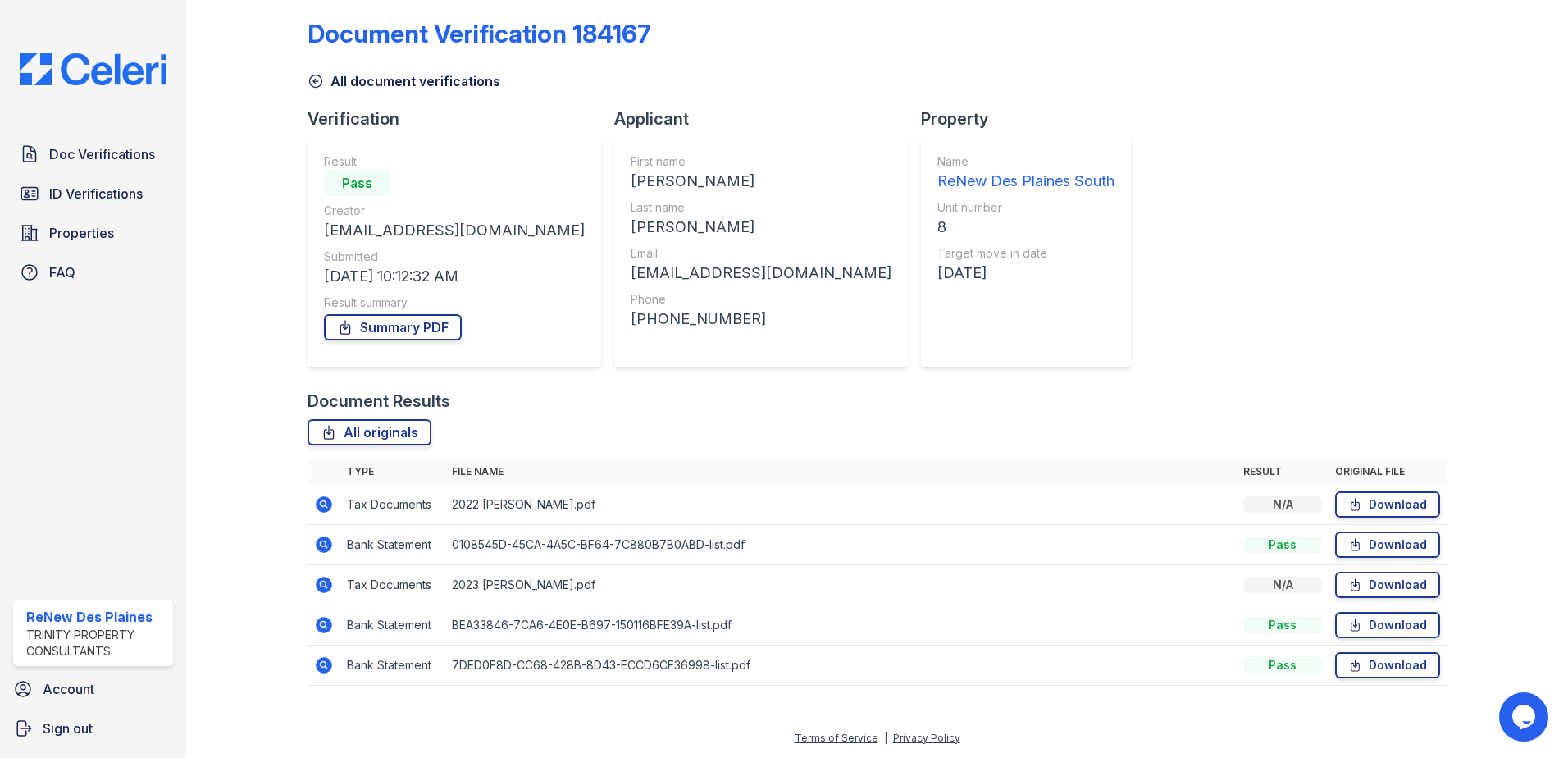
click at [318, 662] on icon at bounding box center [324, 665] width 17 height 17
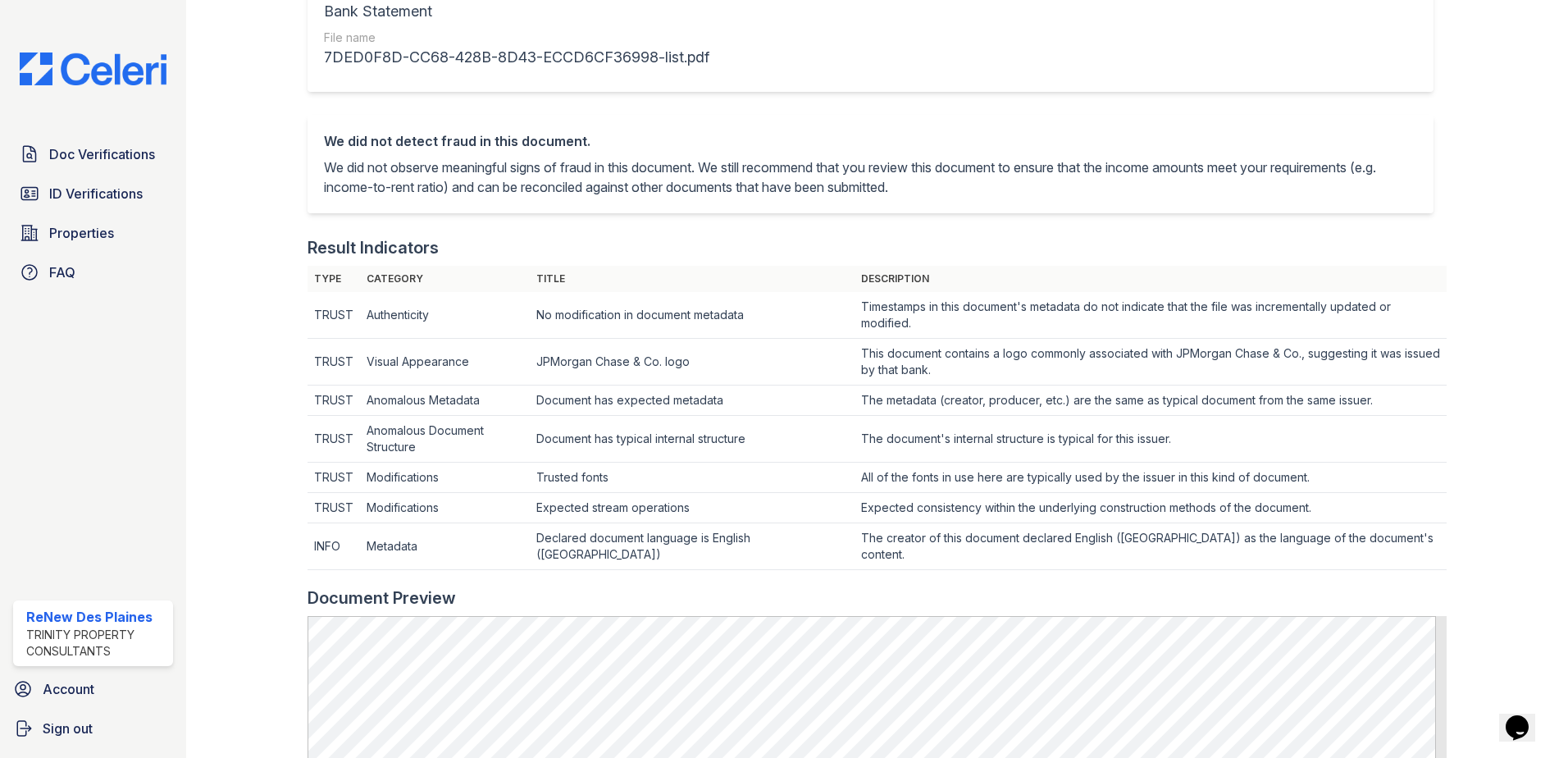
scroll to position [410, 0]
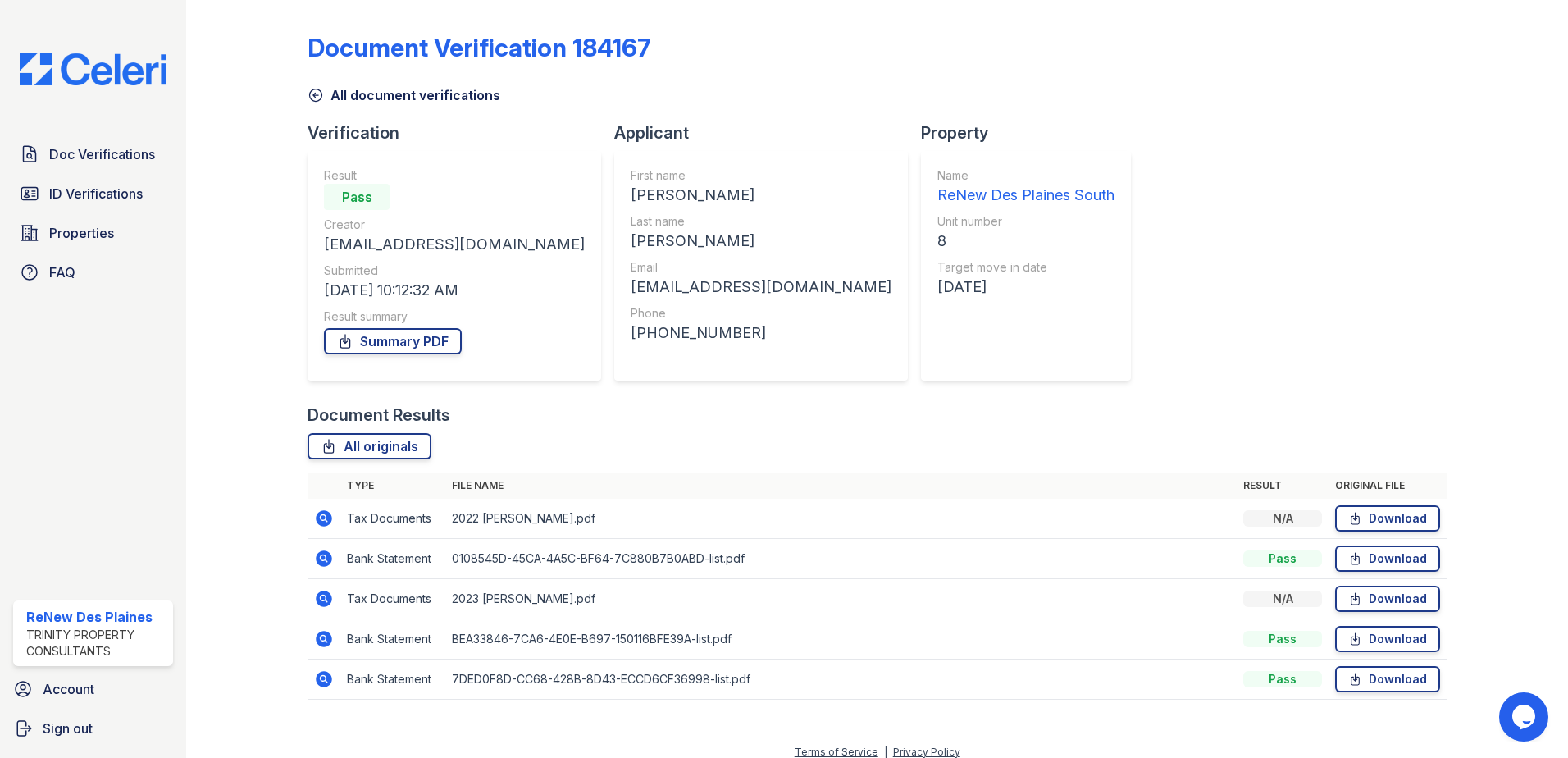
click at [323, 636] on icon at bounding box center [324, 638] width 19 height 19
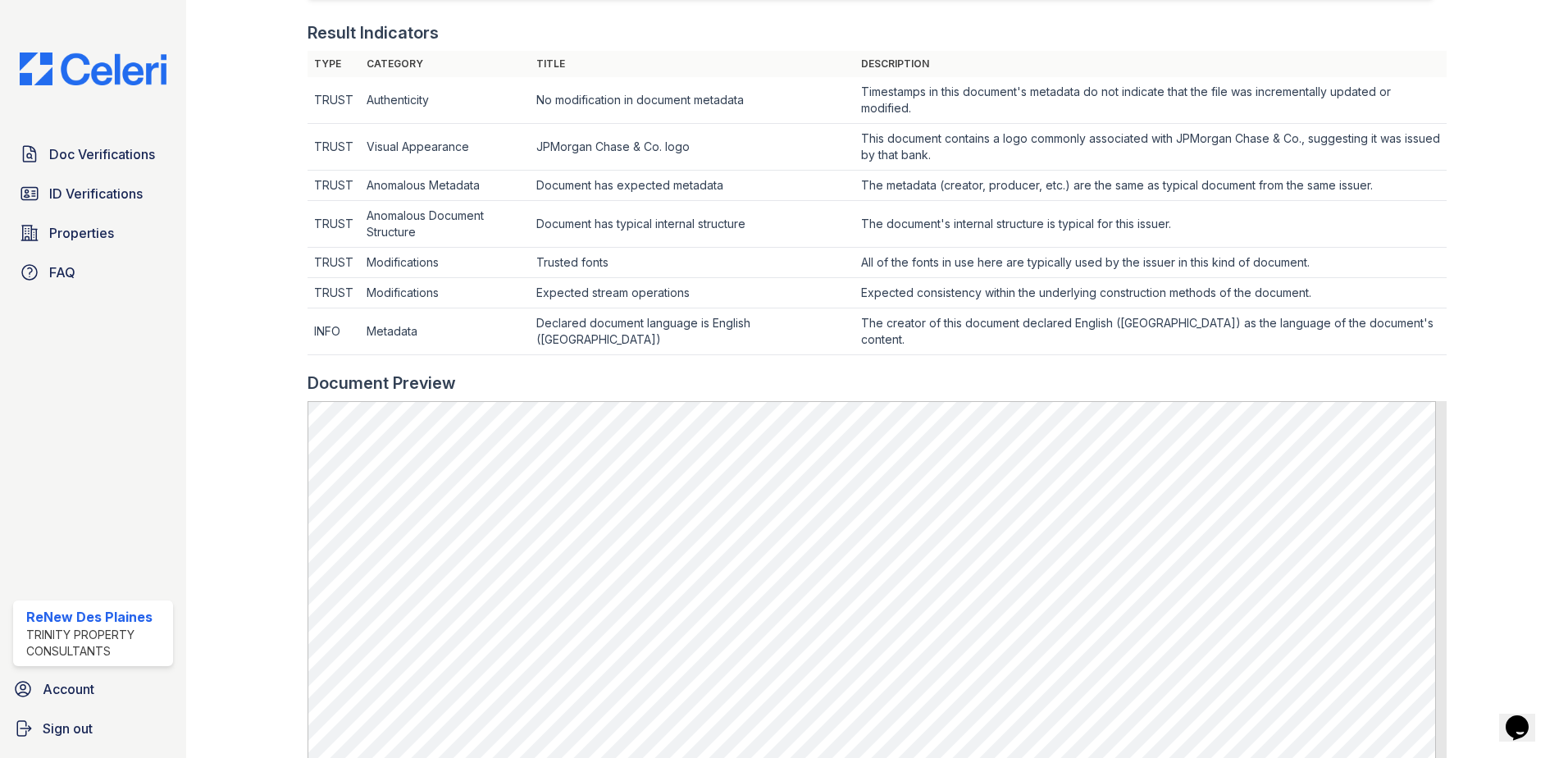
scroll to position [492, 0]
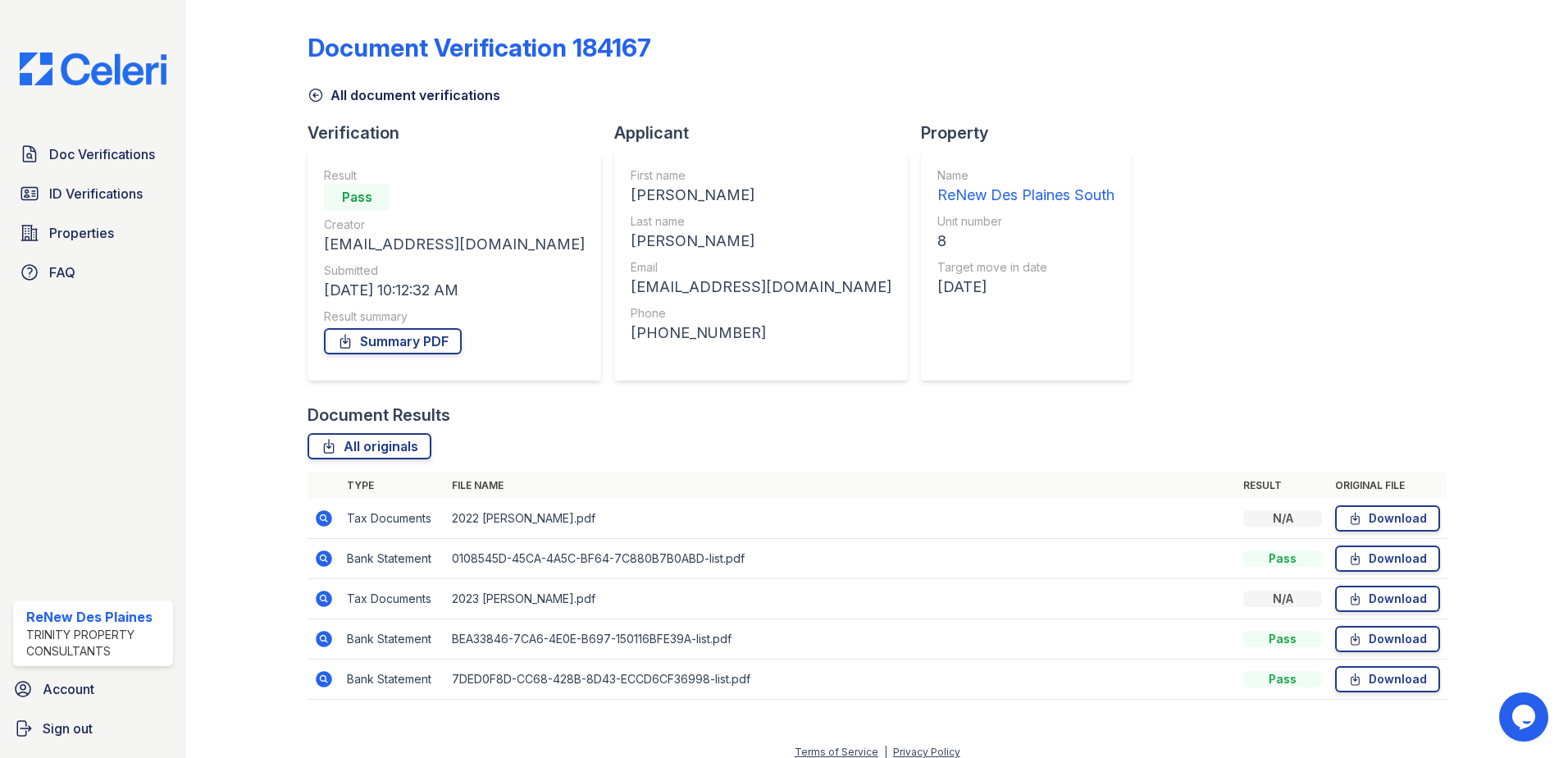
click at [323, 516] on icon at bounding box center [323, 517] width 4 height 4
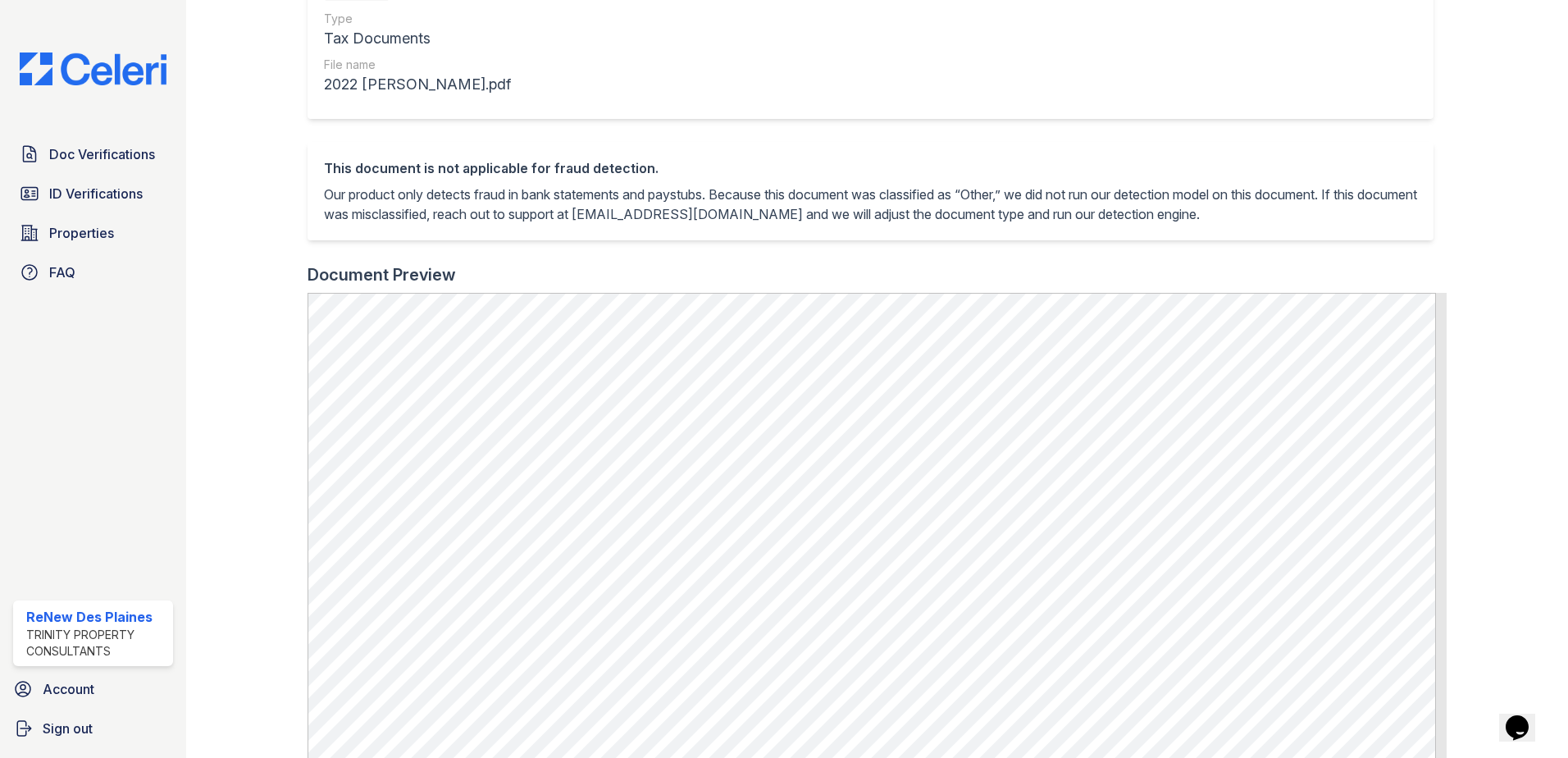
scroll to position [246, 0]
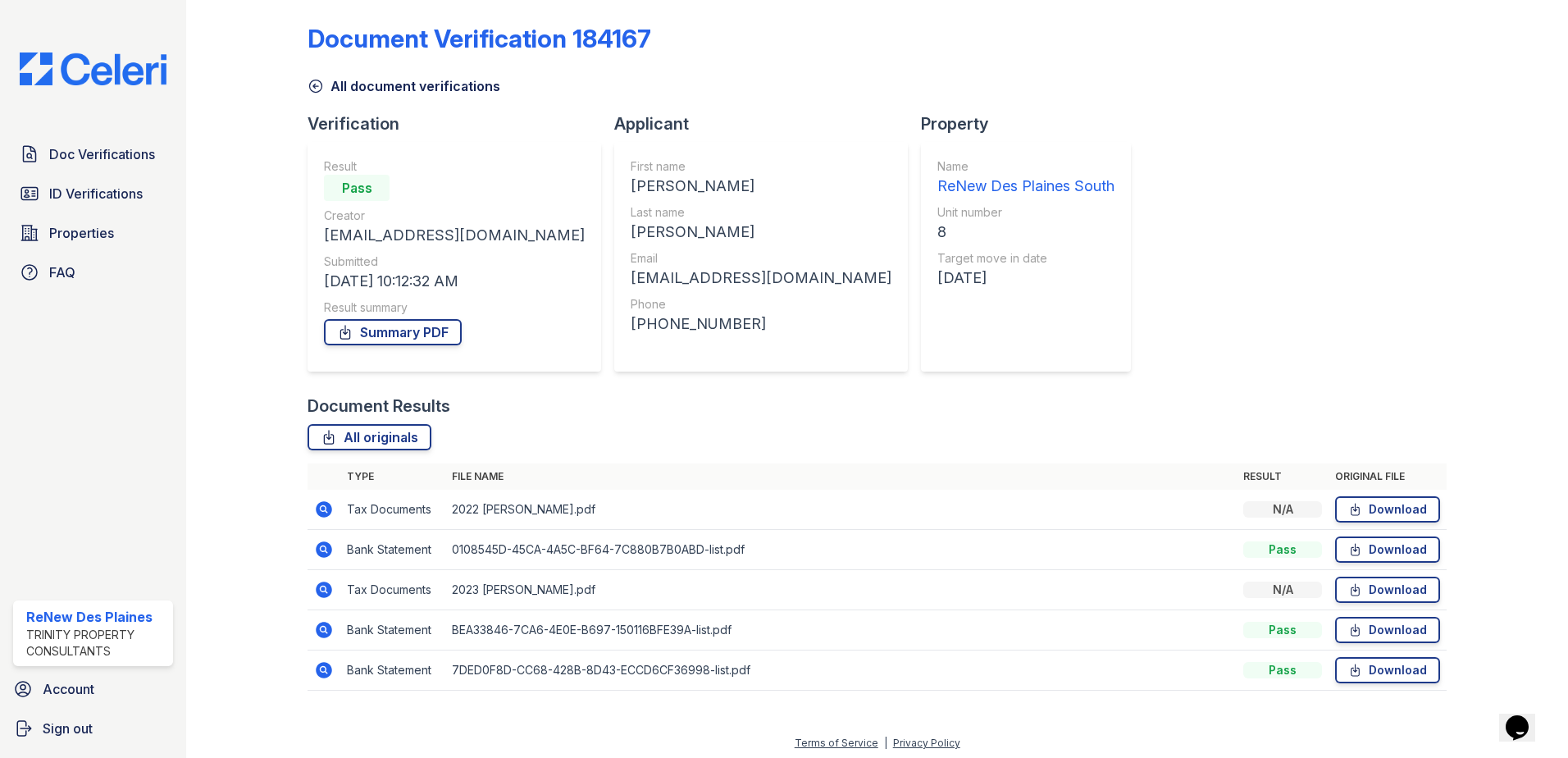
scroll to position [14, 0]
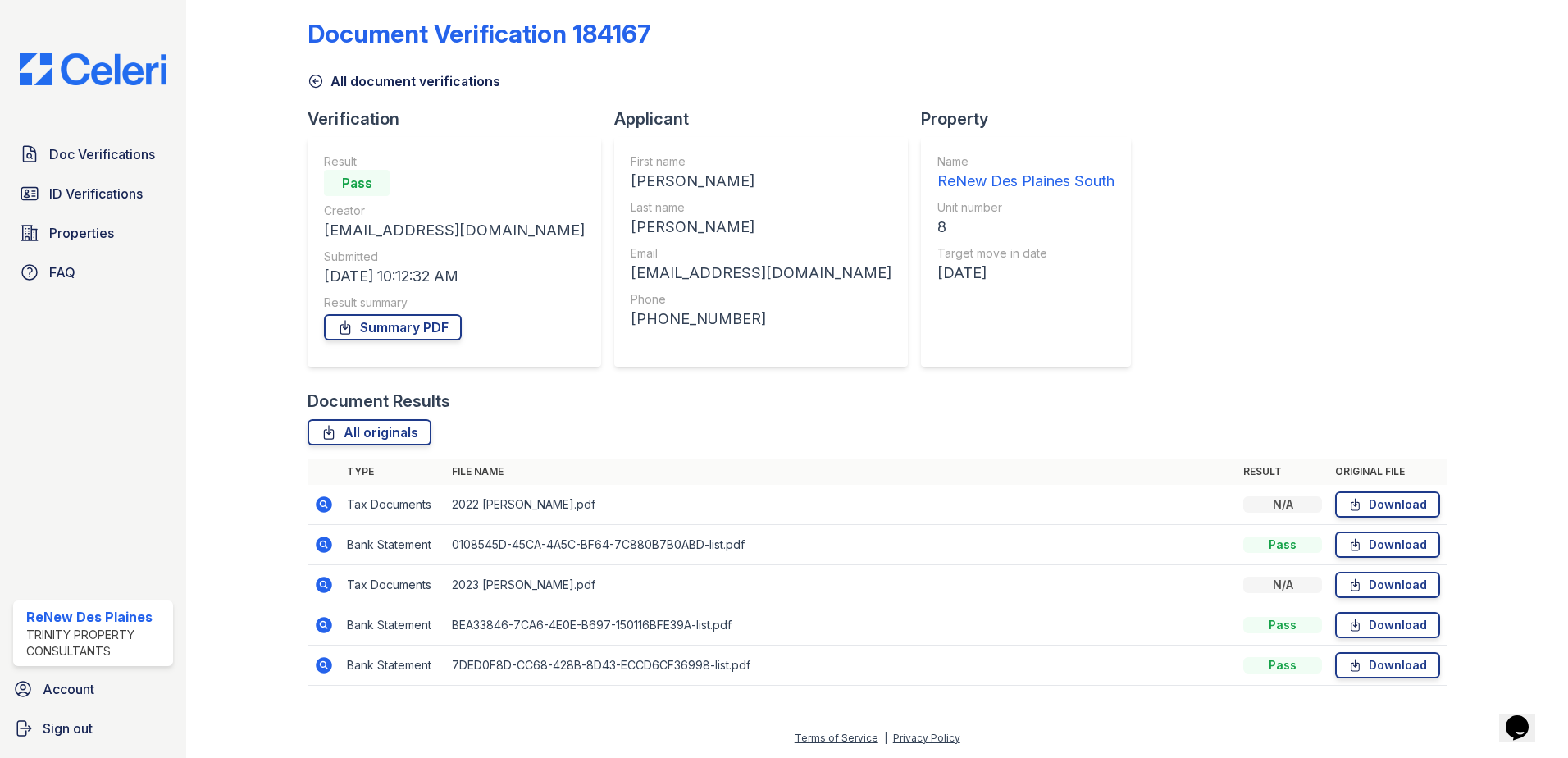
click at [330, 541] on icon at bounding box center [324, 545] width 17 height 17
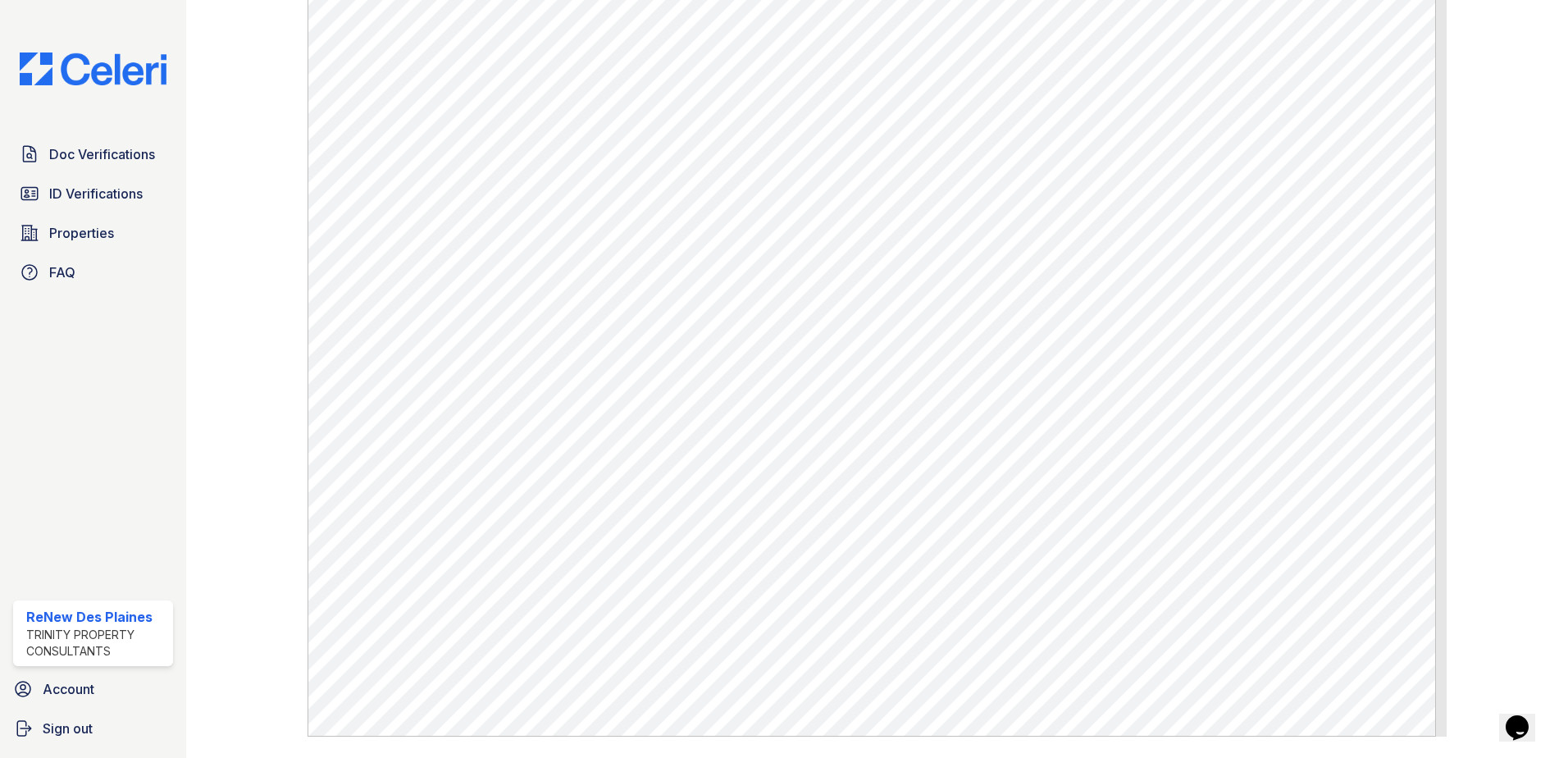
scroll to position [880, 0]
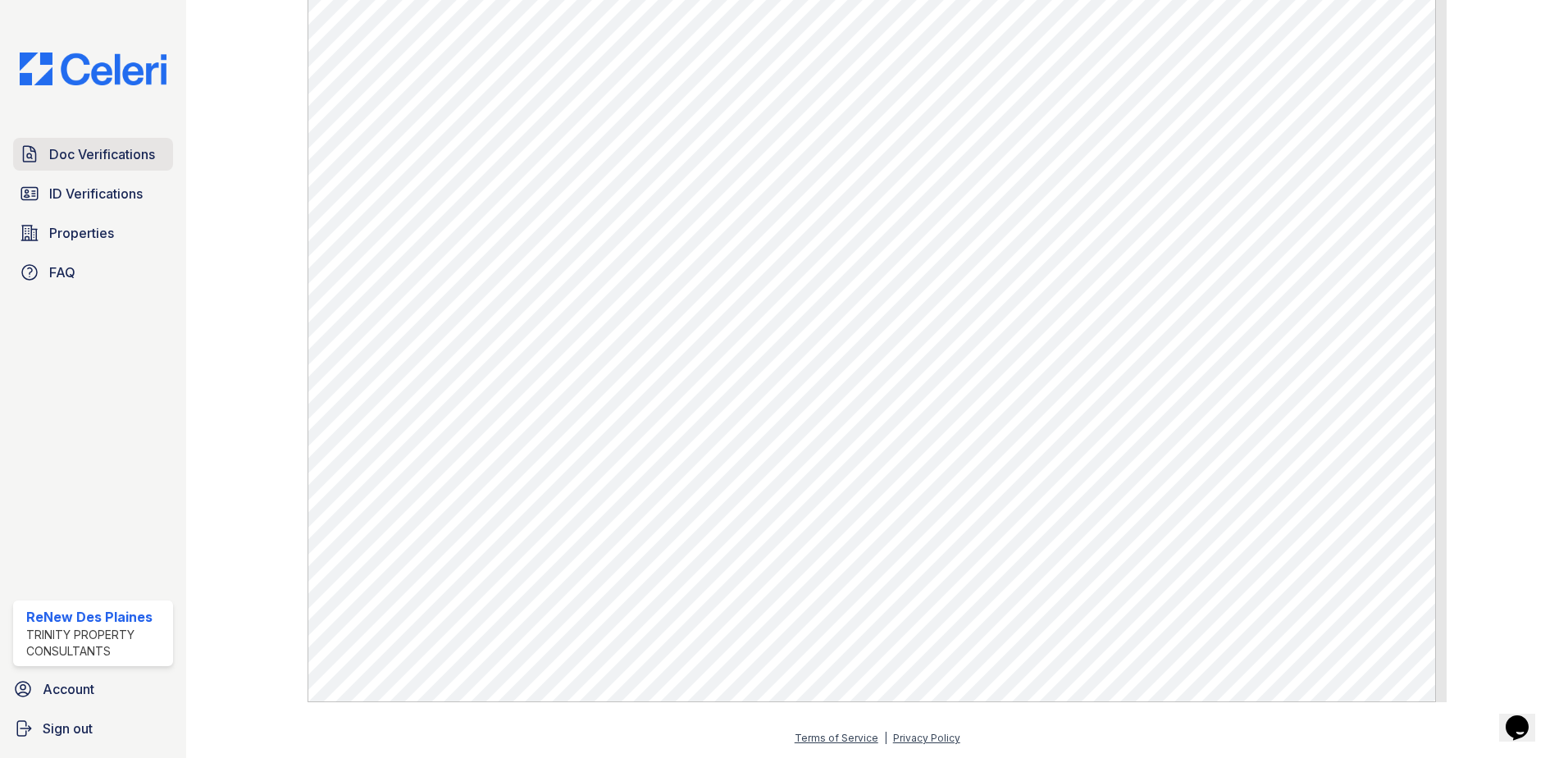
click at [72, 152] on span "Doc Verifications" at bounding box center [102, 154] width 106 height 19
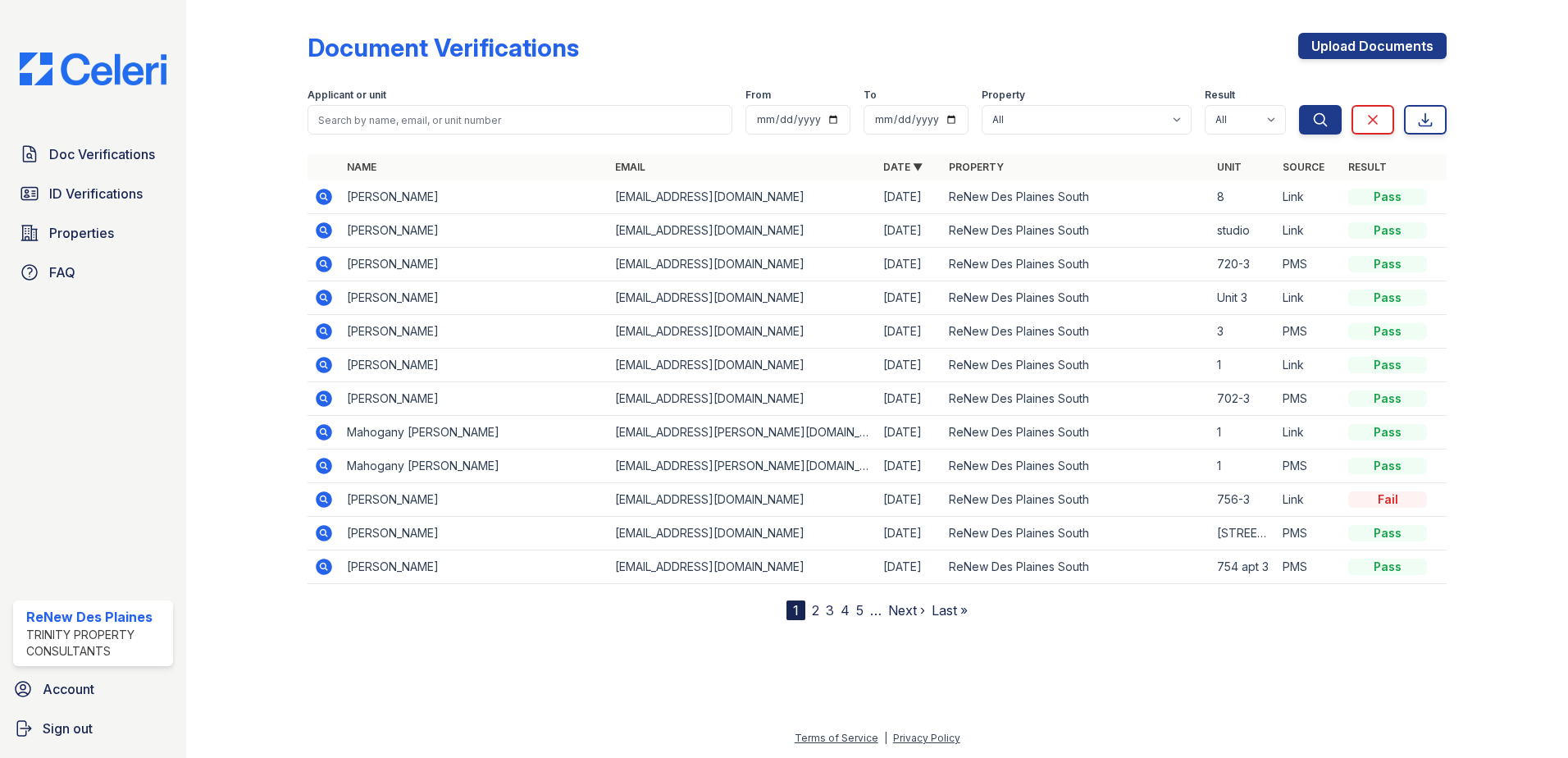
click at [328, 199] on icon at bounding box center [324, 197] width 17 height 17
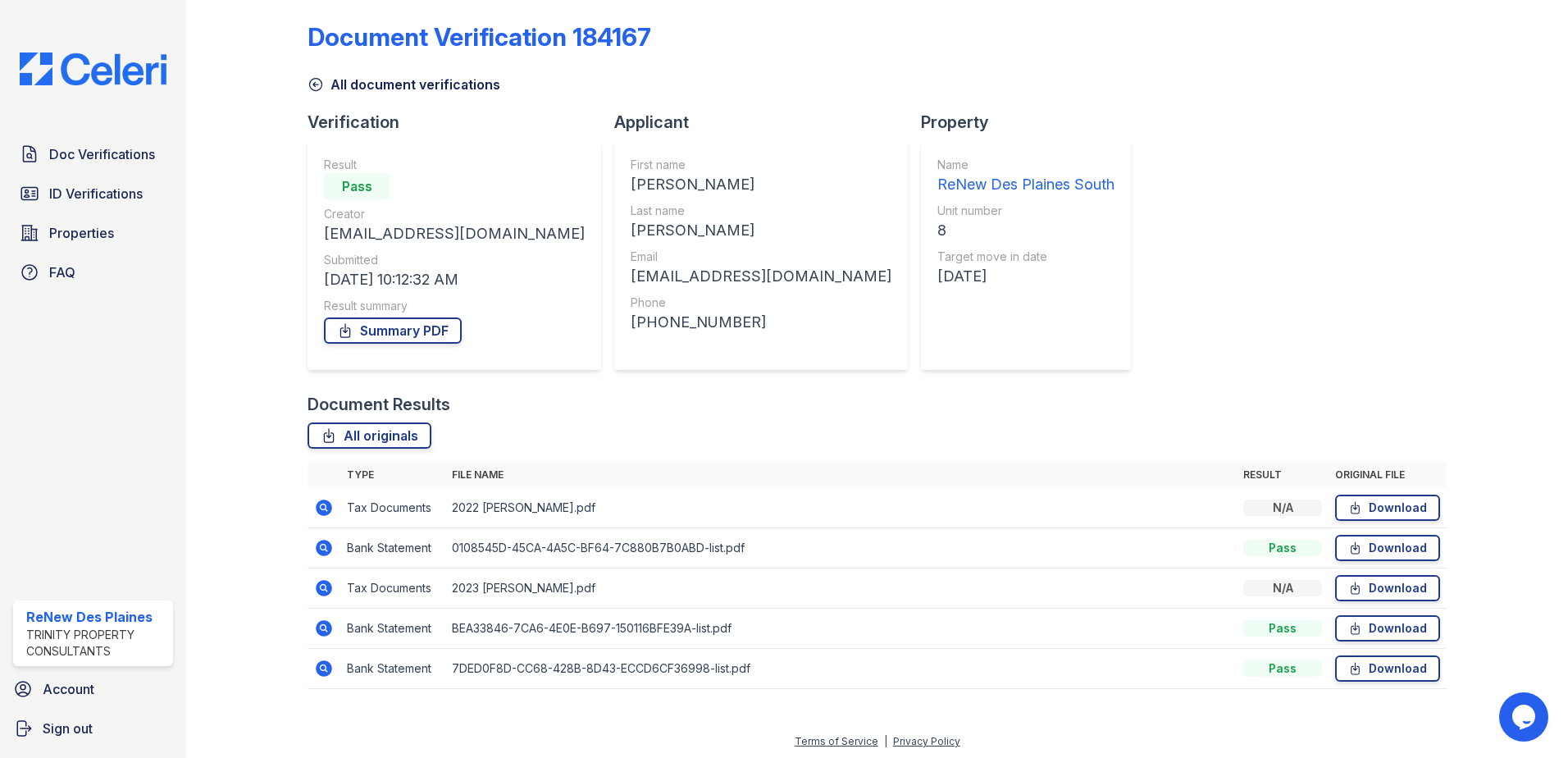
scroll to position [14, 0]
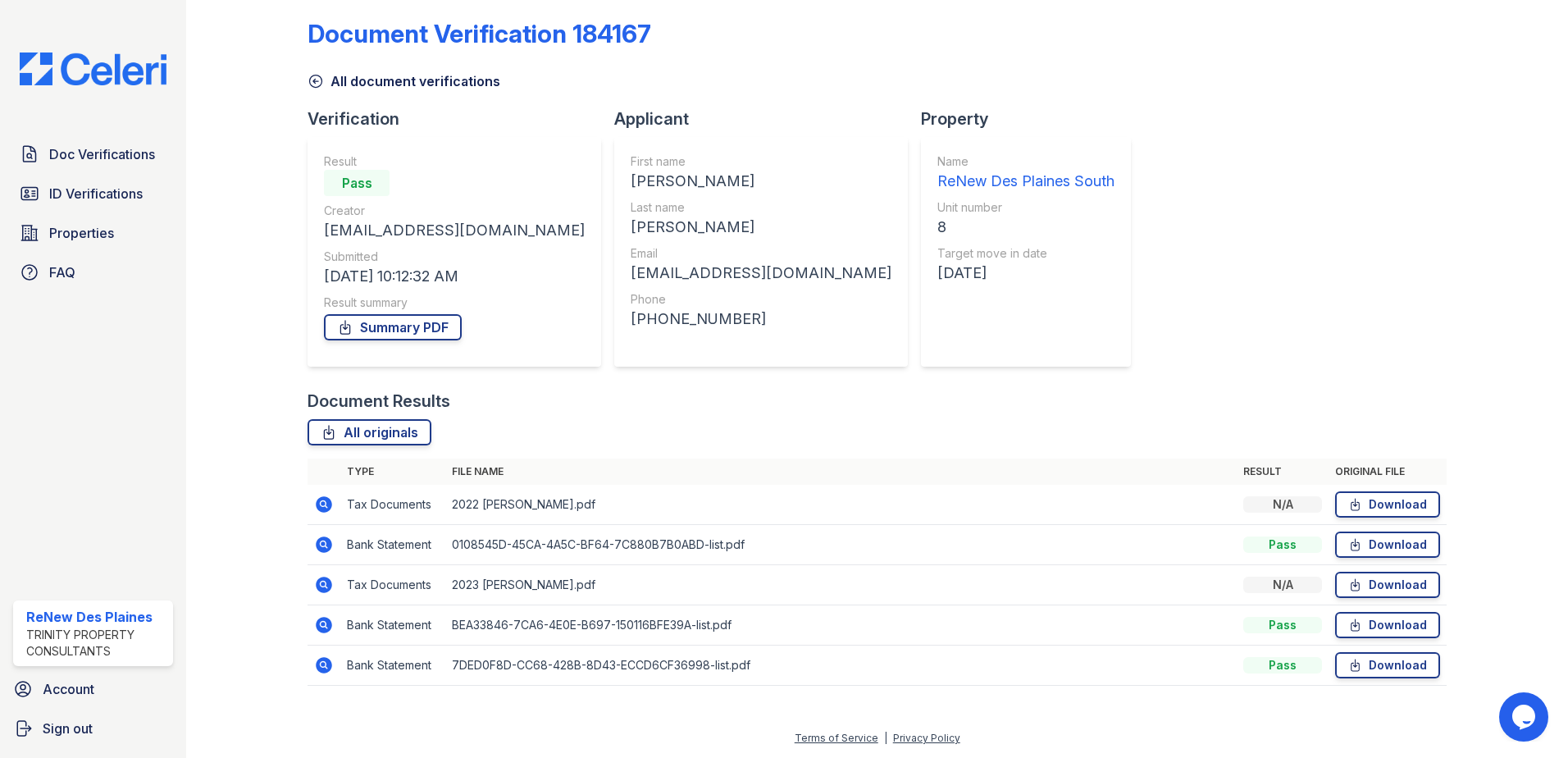
click at [323, 505] on icon at bounding box center [323, 503] width 4 height 4
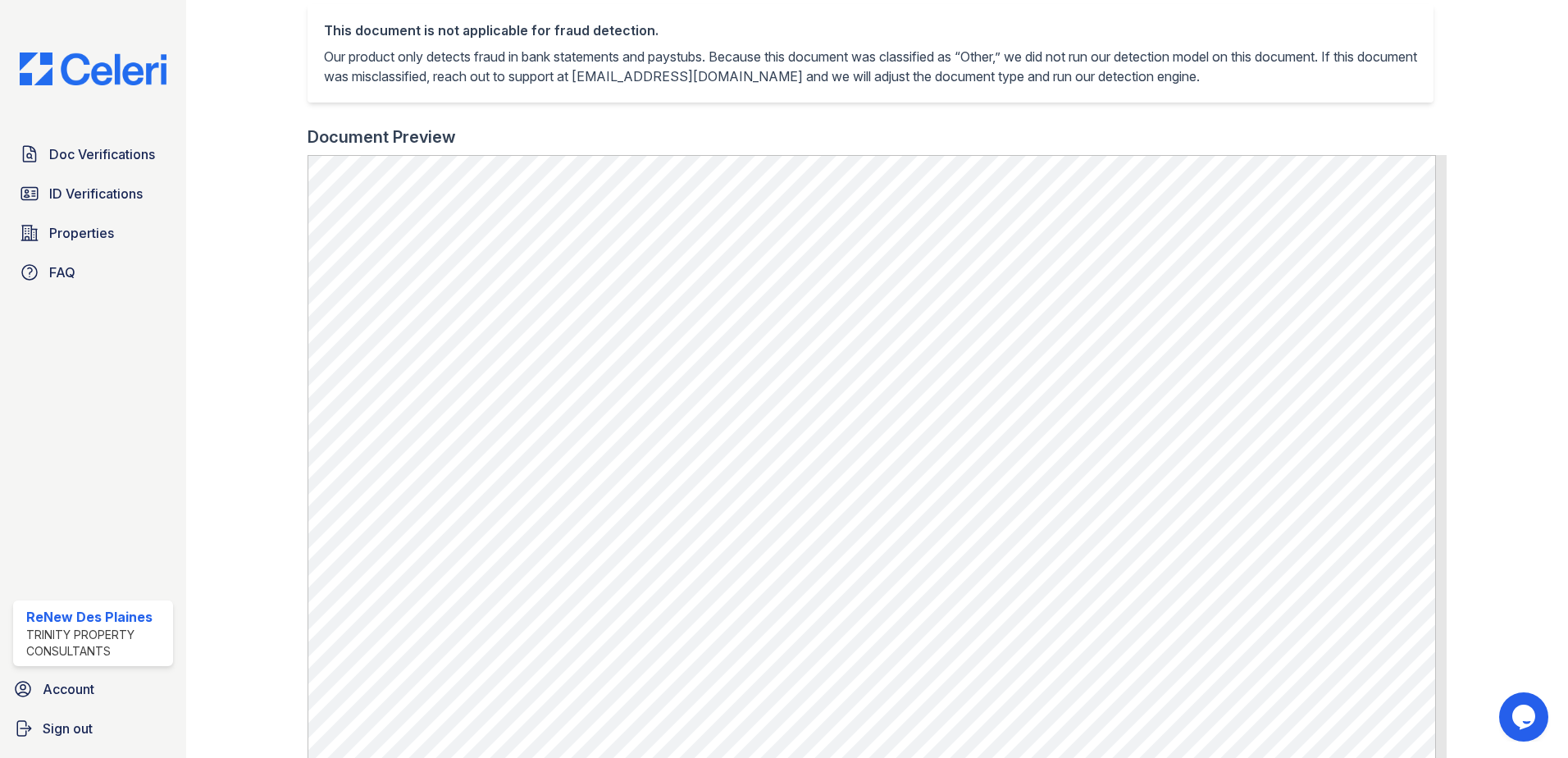
scroll to position [328, 0]
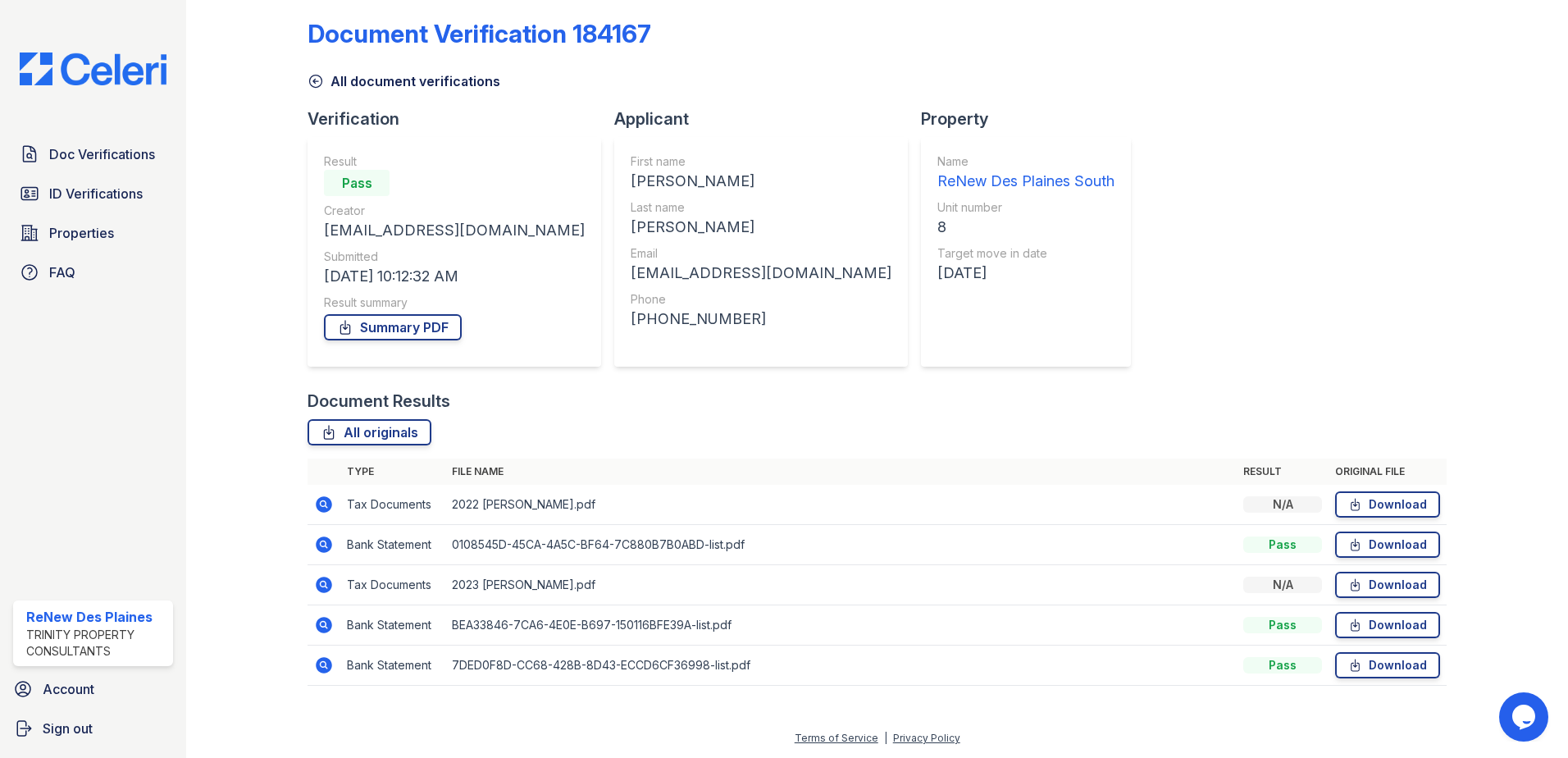
click at [324, 541] on icon at bounding box center [324, 545] width 17 height 17
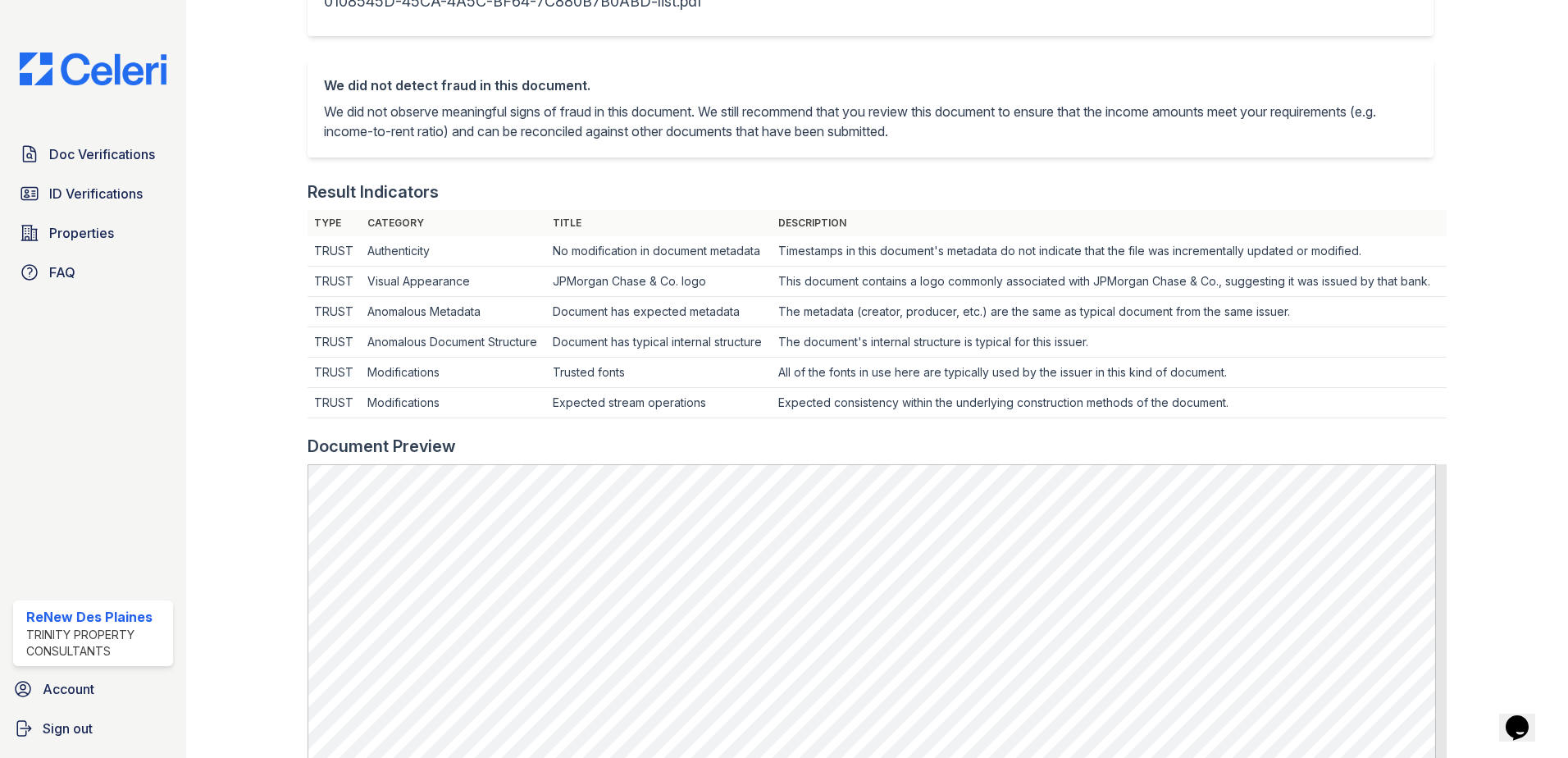
scroll to position [656, 0]
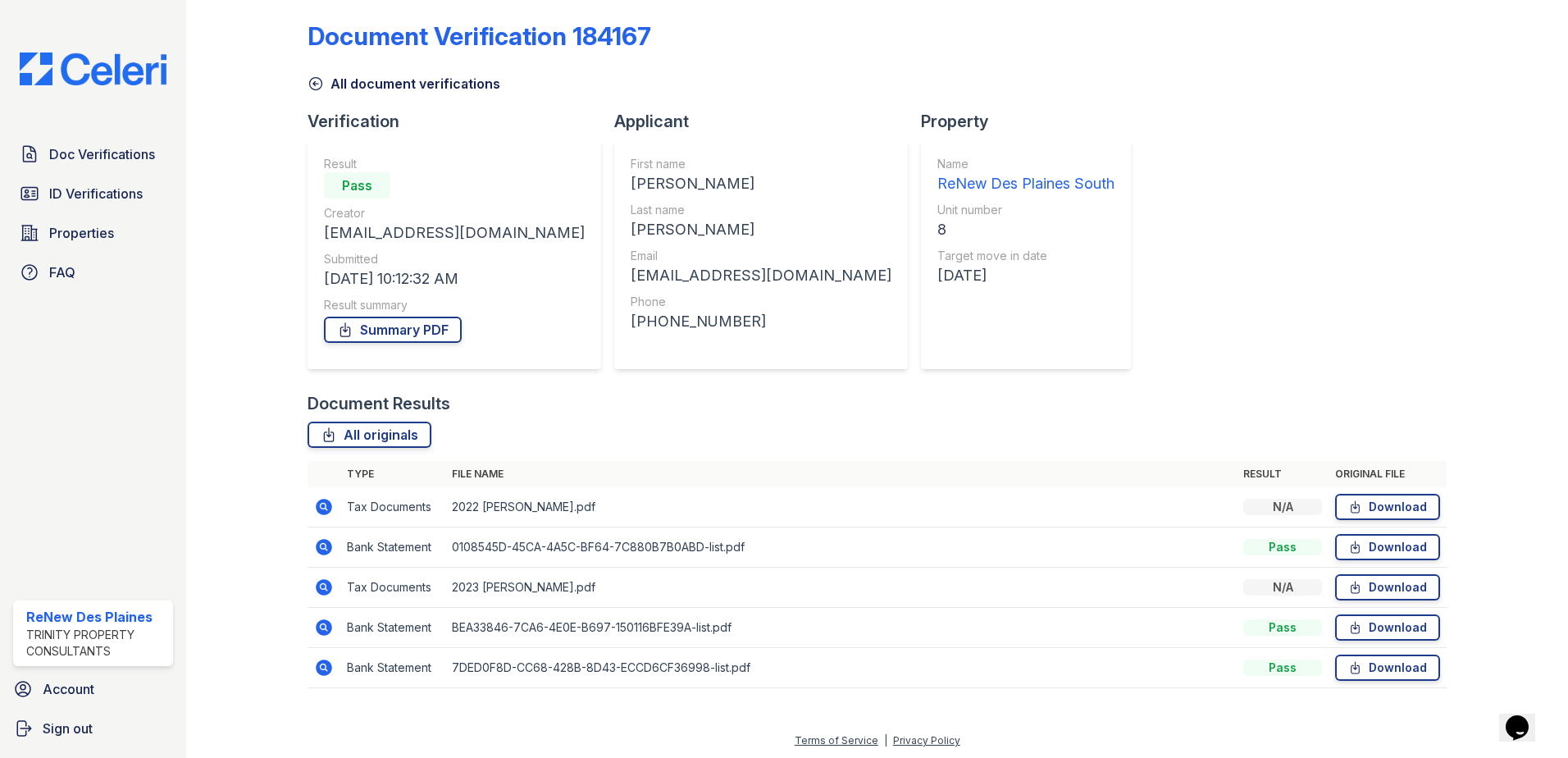
scroll to position [14, 0]
click at [325, 664] on icon at bounding box center [324, 664] width 19 height 19
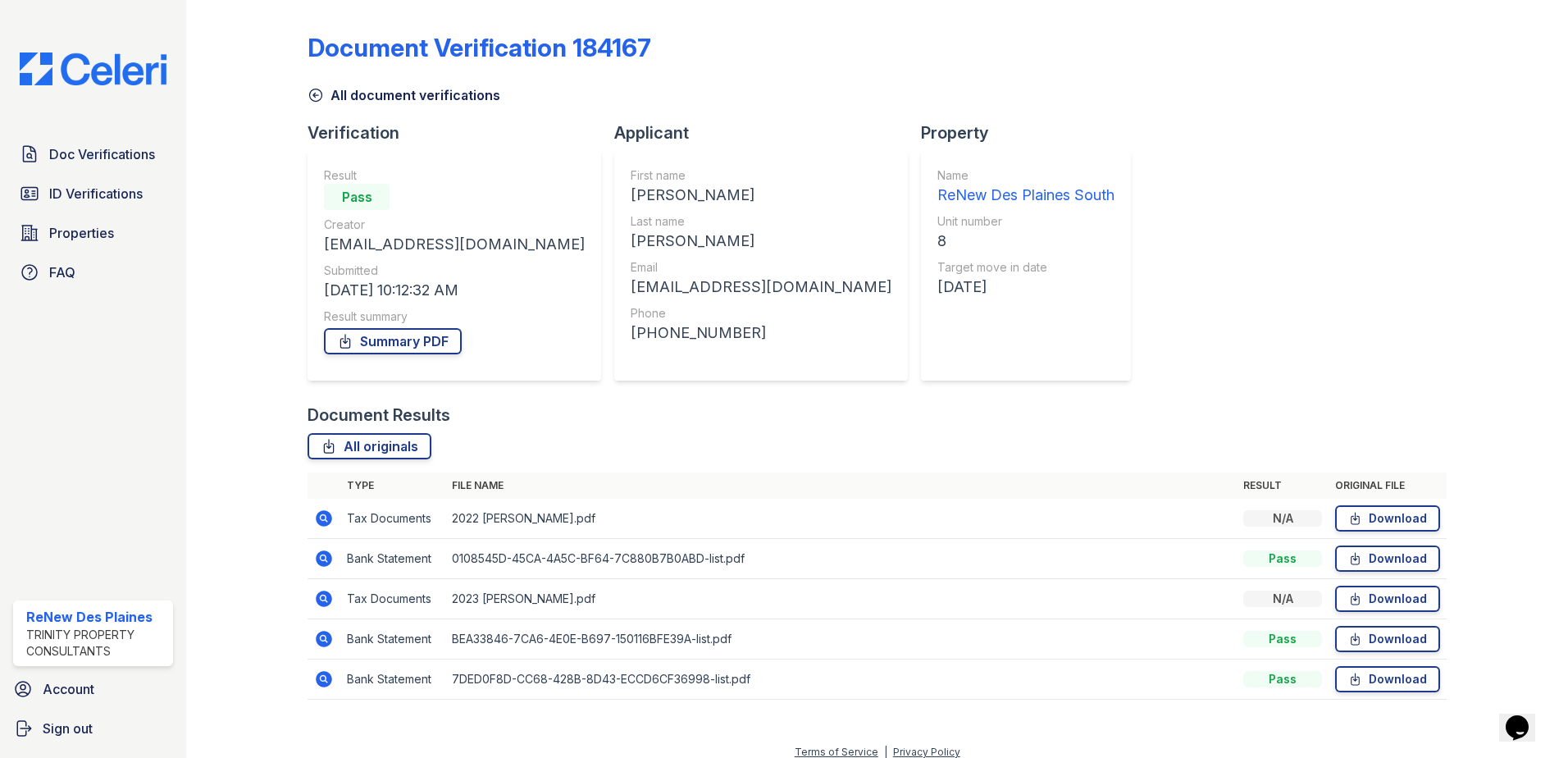
click at [322, 640] on icon at bounding box center [323, 637] width 4 height 4
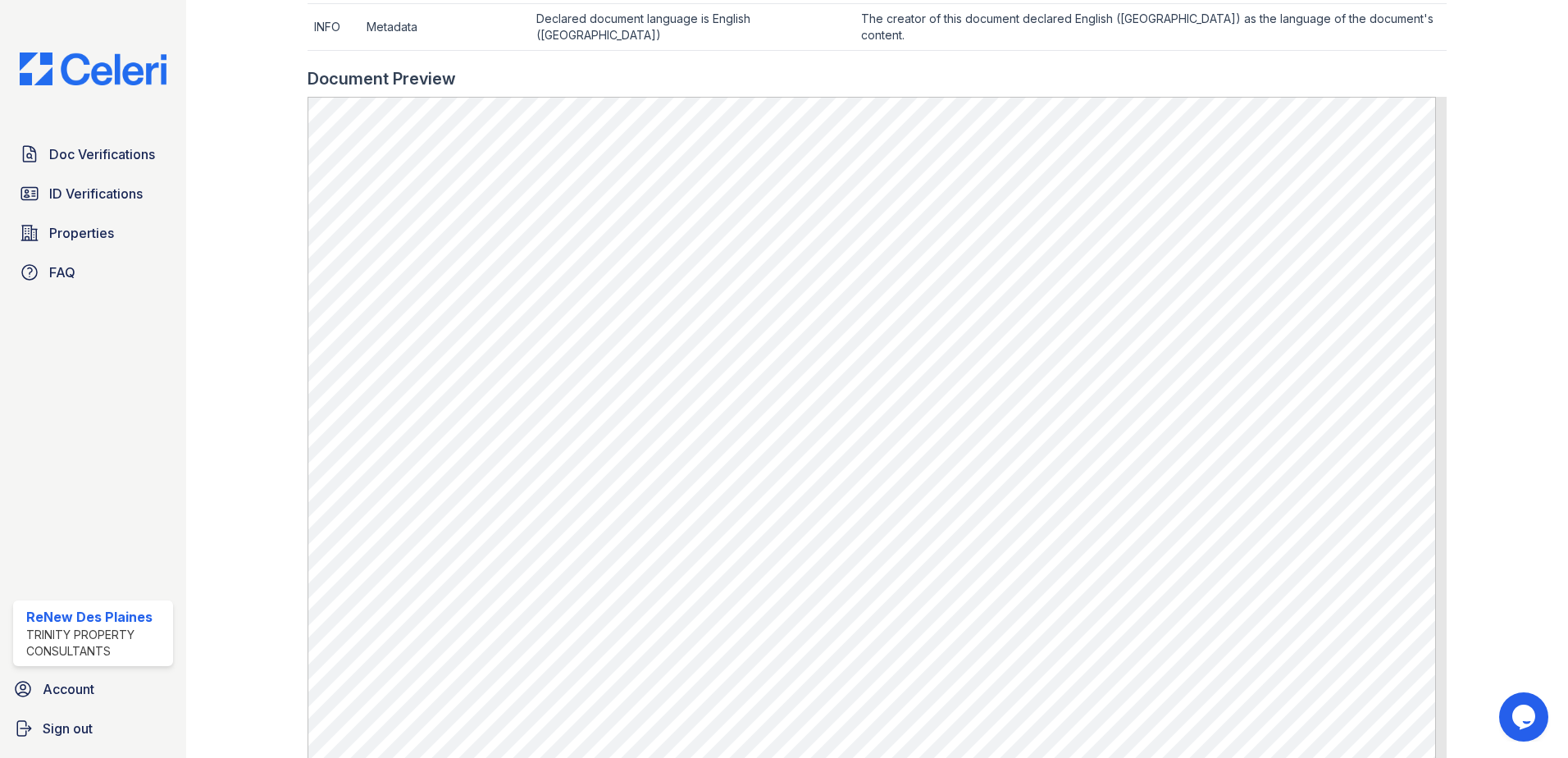
scroll to position [820, 0]
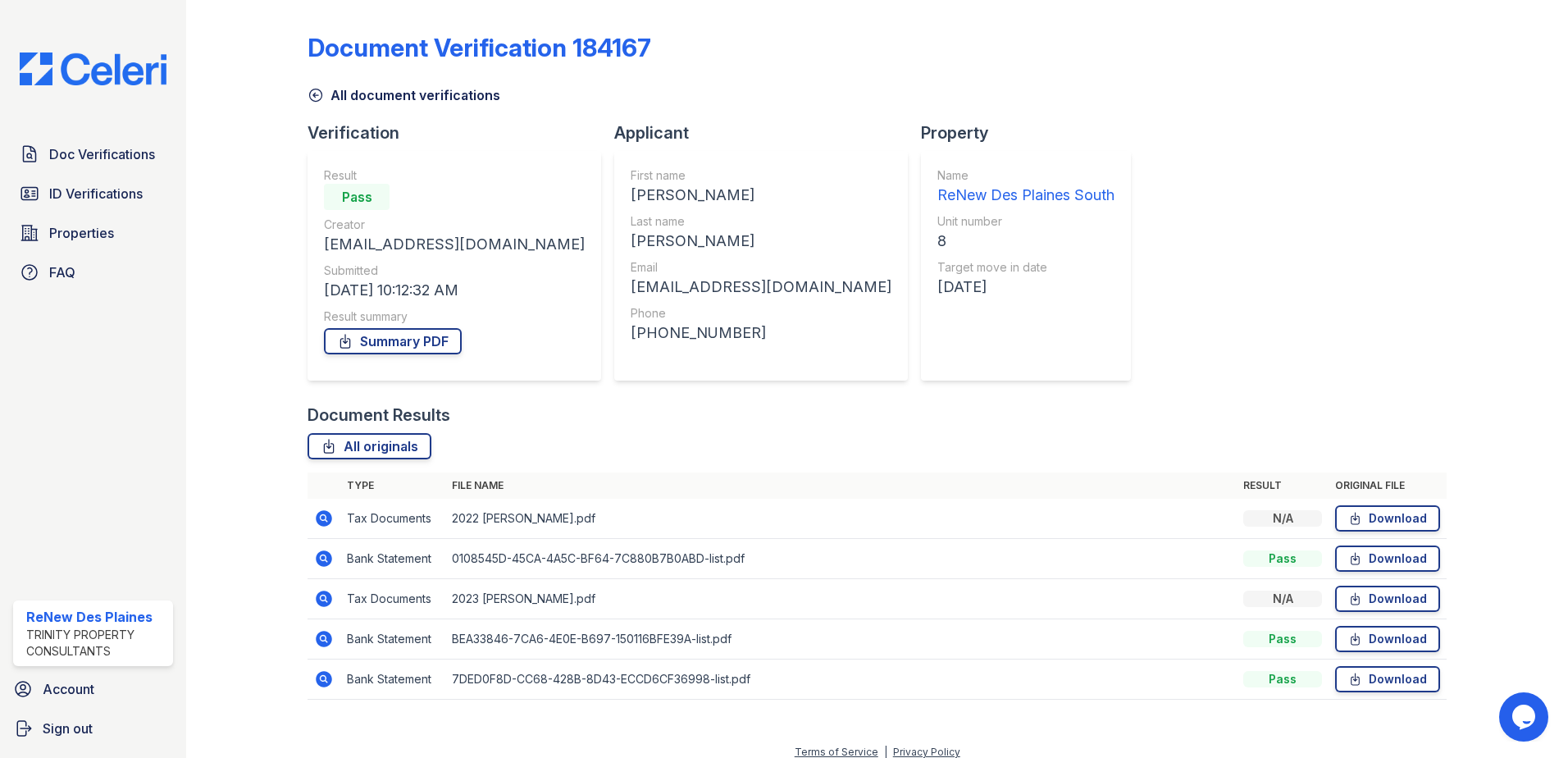
click at [325, 593] on icon at bounding box center [324, 598] width 17 height 17
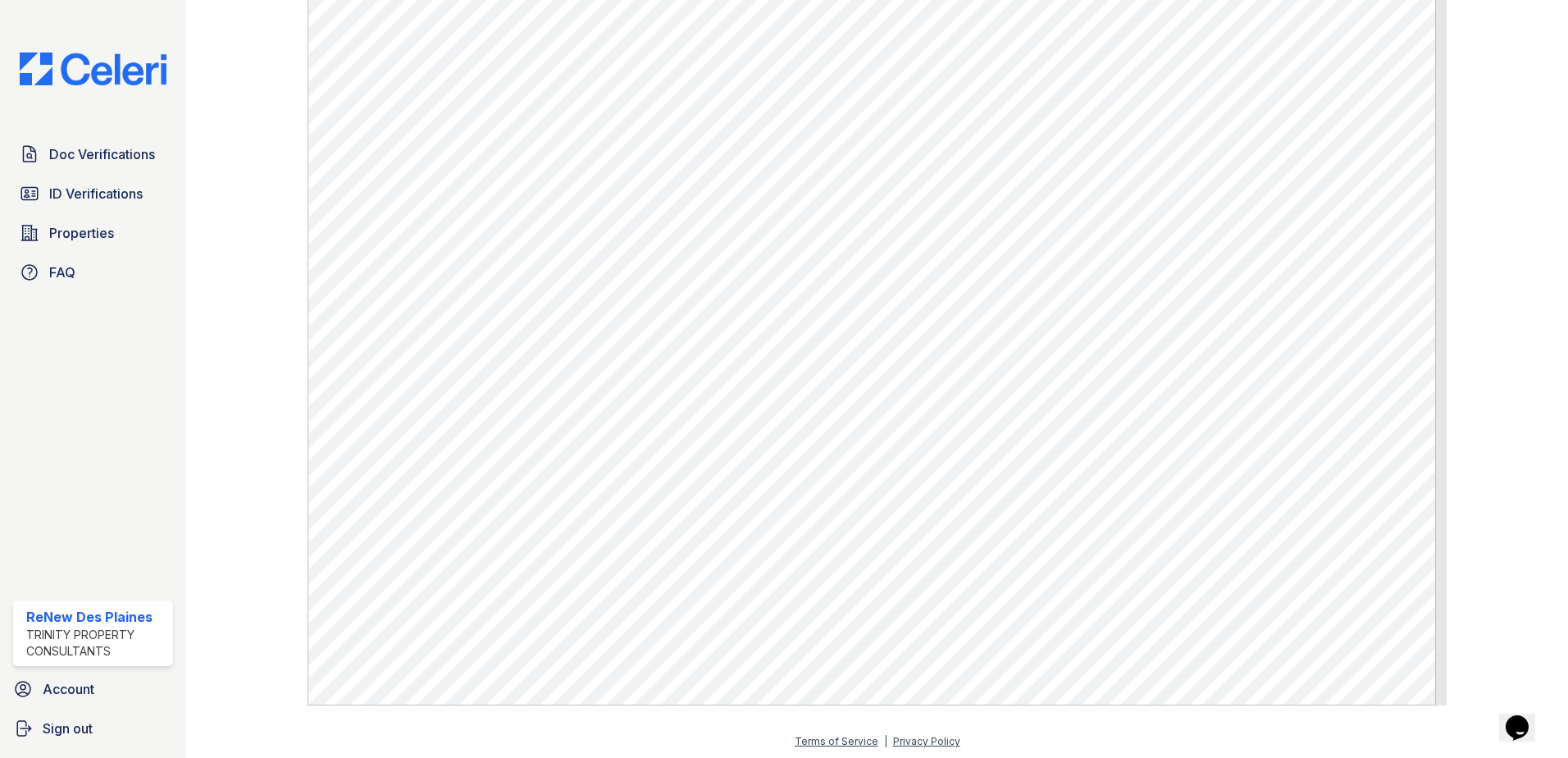
scroll to position [594, 0]
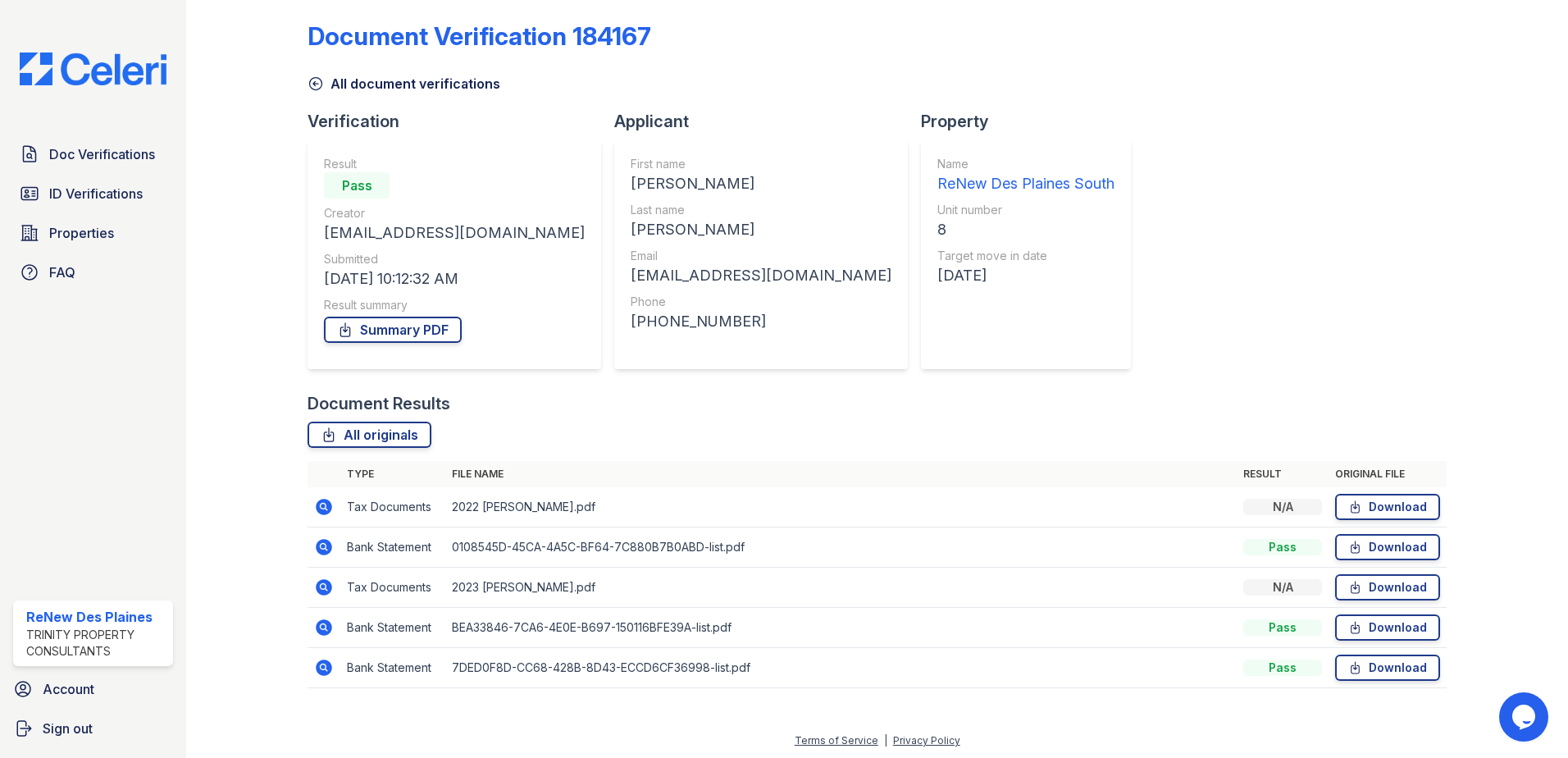
scroll to position [14, 0]
click at [327, 625] on icon at bounding box center [324, 625] width 17 height 17
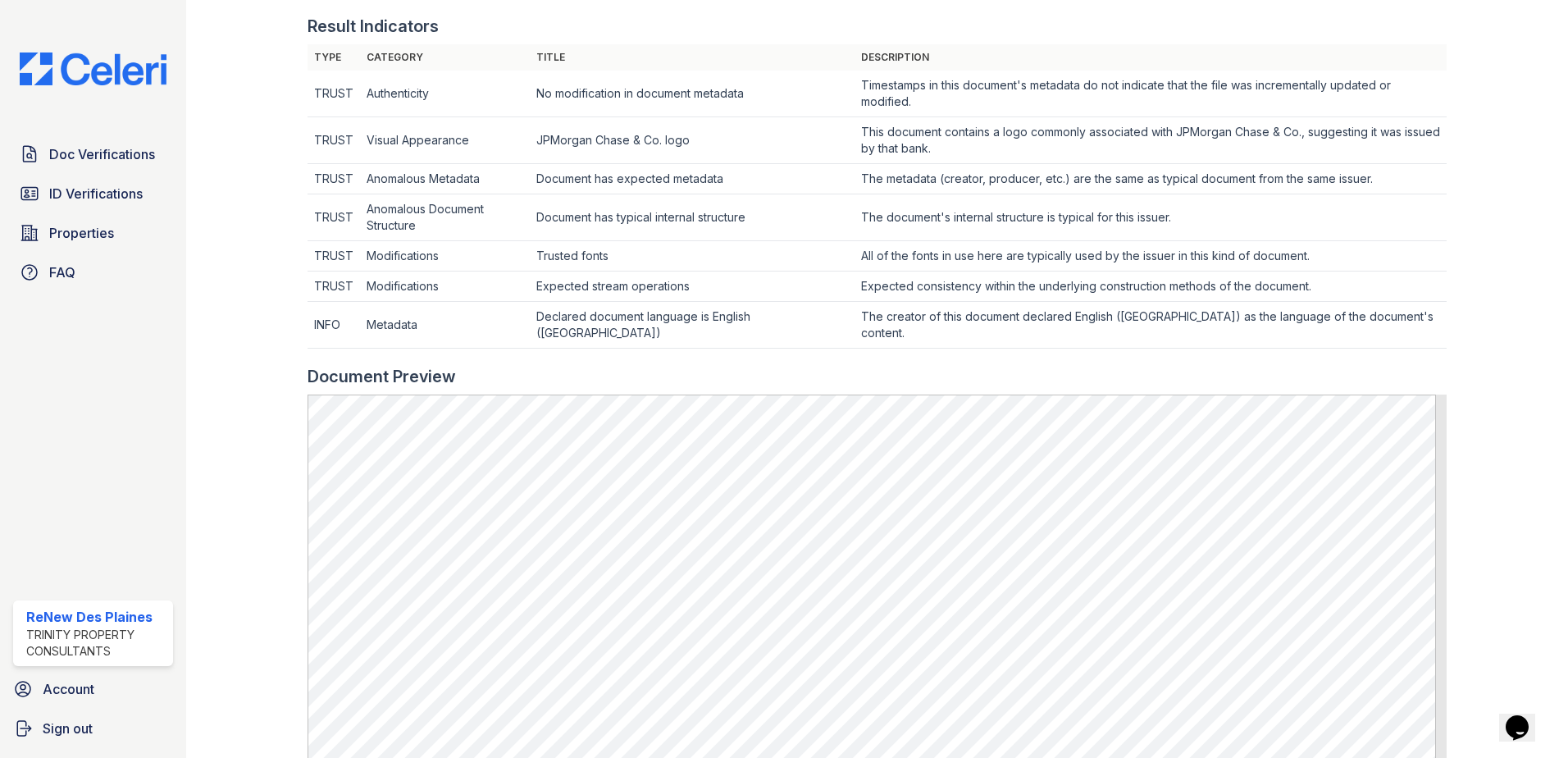
scroll to position [574, 0]
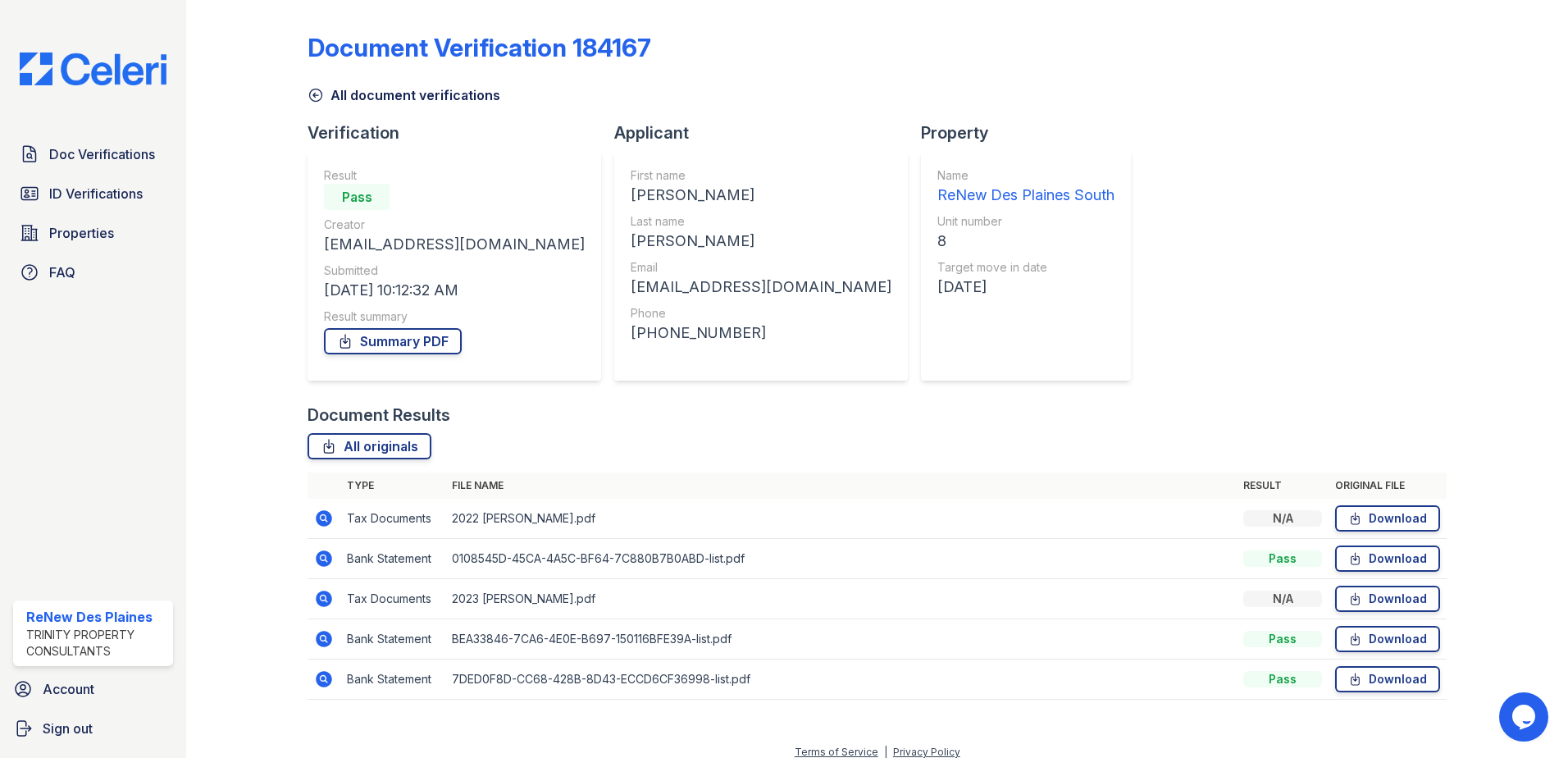
click at [321, 561] on icon at bounding box center [324, 559] width 17 height 17
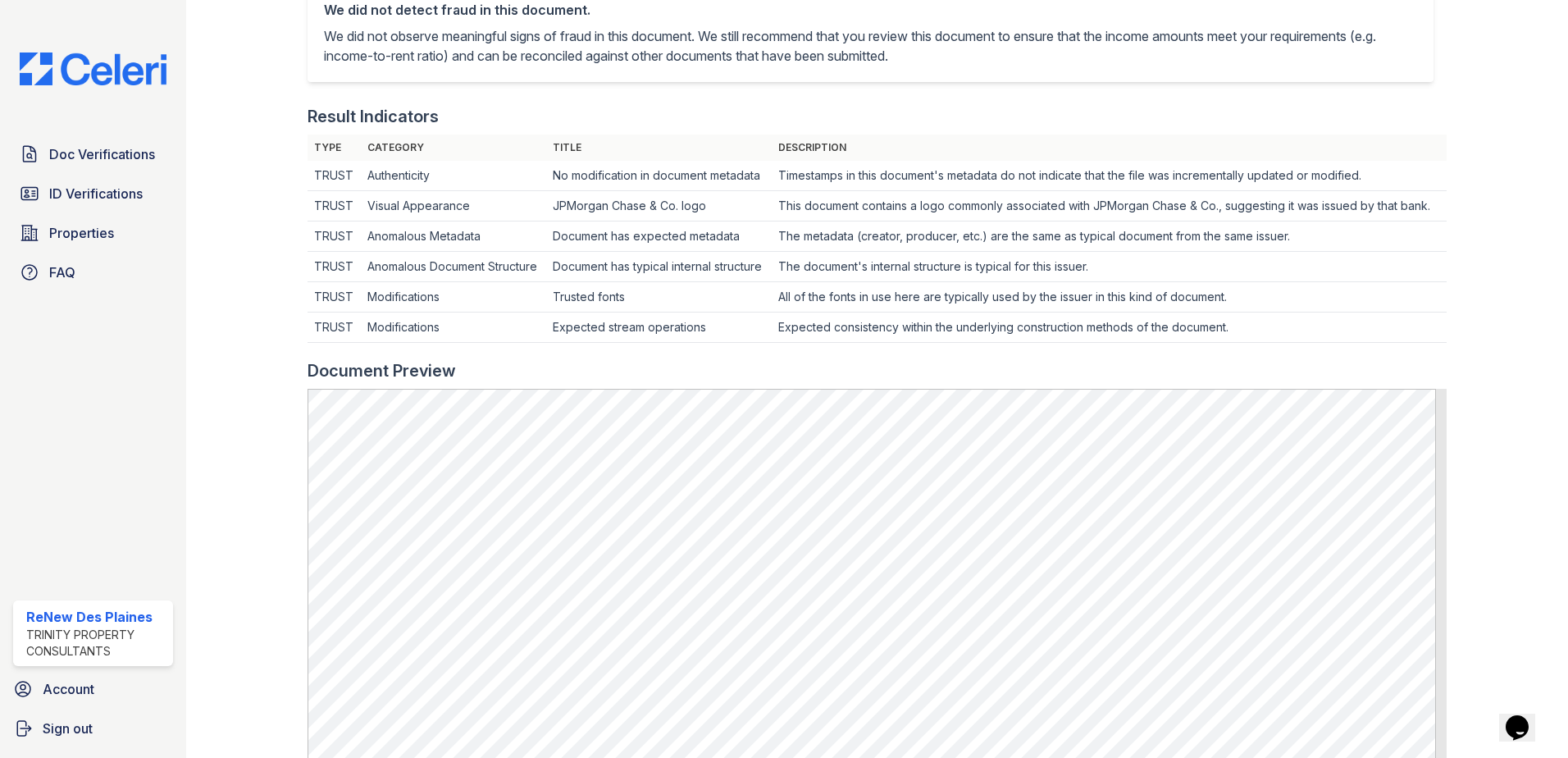
scroll to position [410, 0]
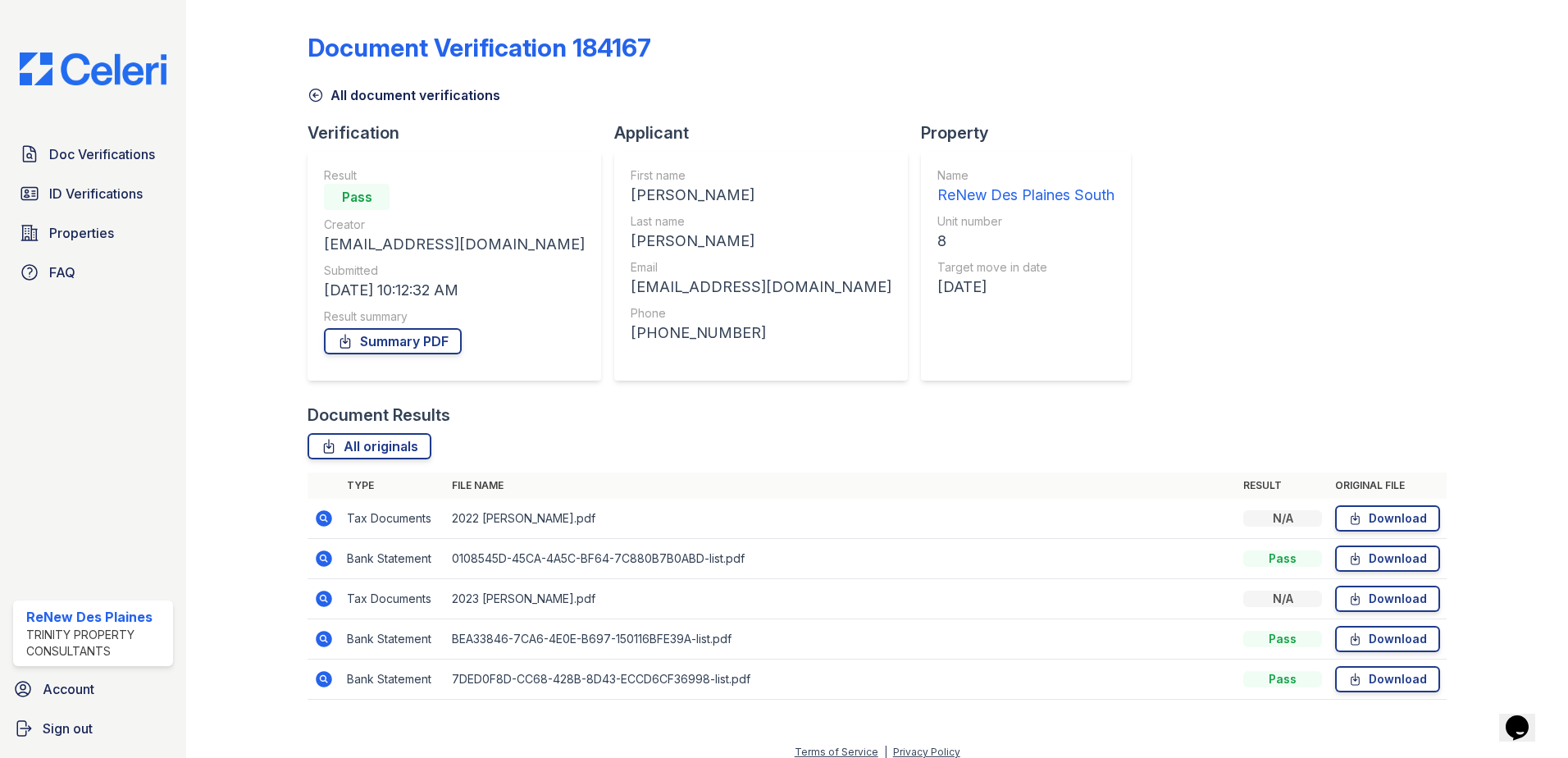
click at [321, 518] on icon at bounding box center [323, 517] width 4 height 4
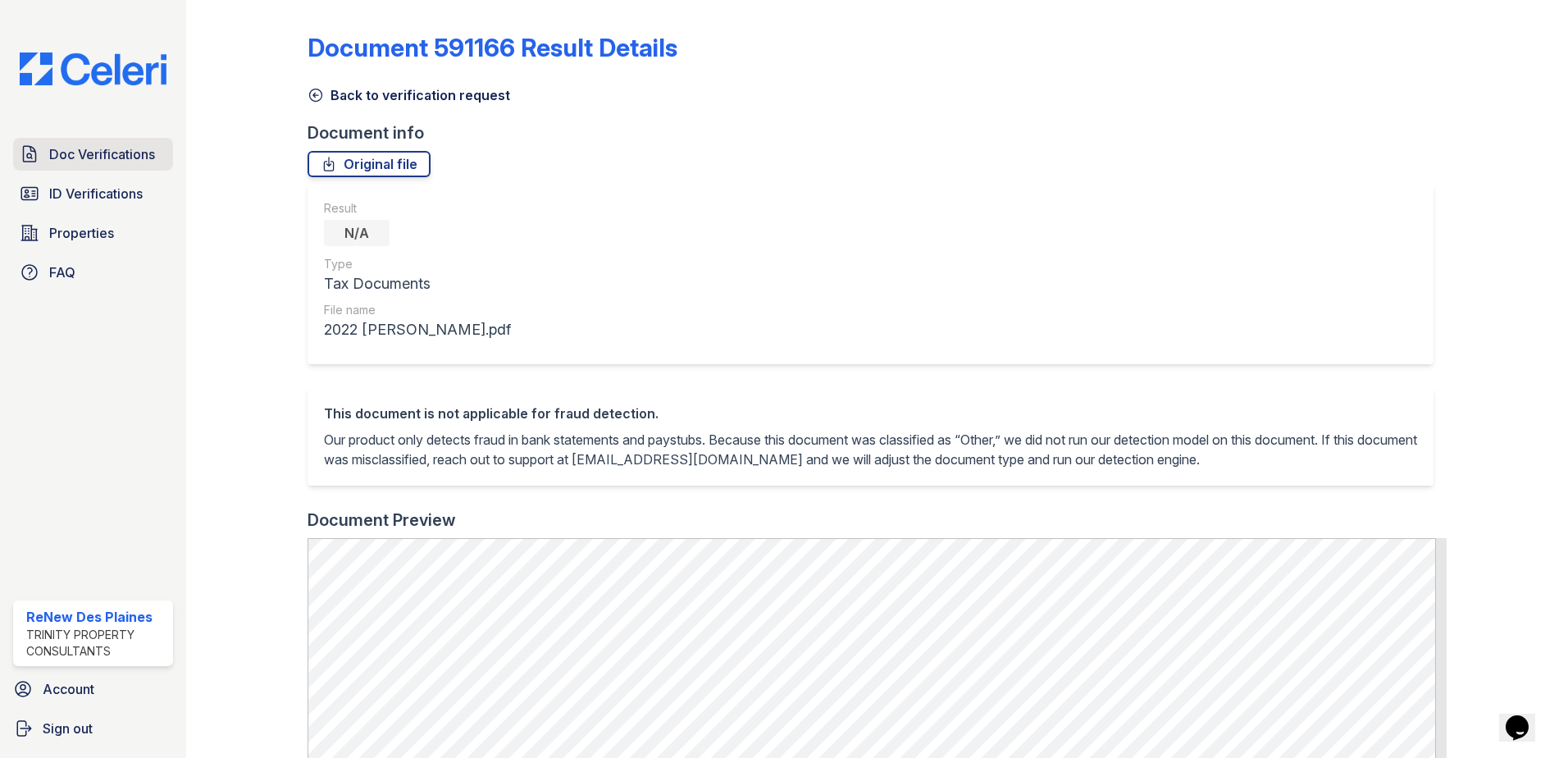
click at [86, 157] on span "Doc Verifications" at bounding box center [102, 154] width 106 height 19
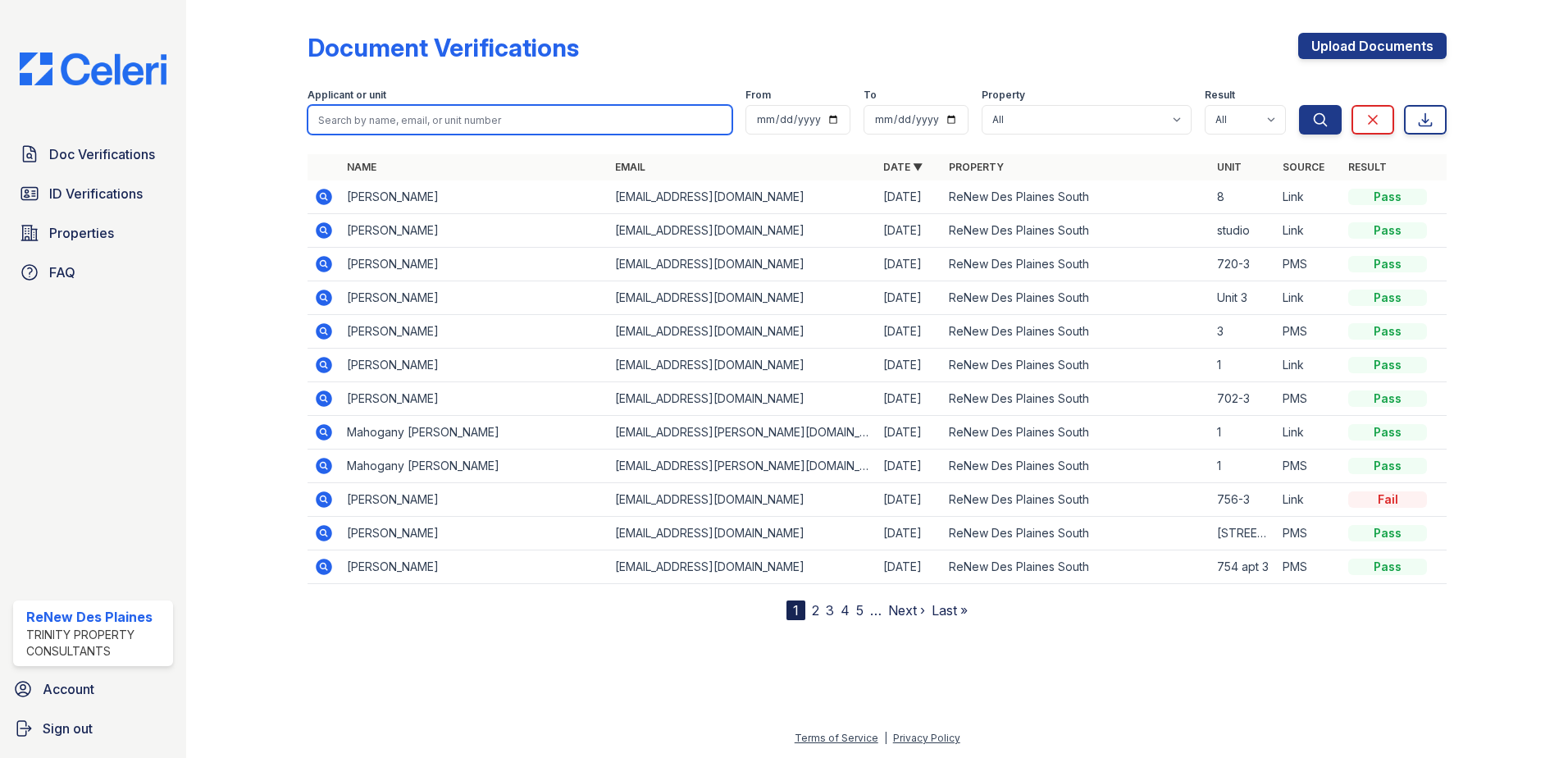
click at [367, 127] on input "search" at bounding box center [520, 120] width 425 height 30
type input "magomed"
click at [1299, 105] on button "Search" at bounding box center [1320, 120] width 43 height 30
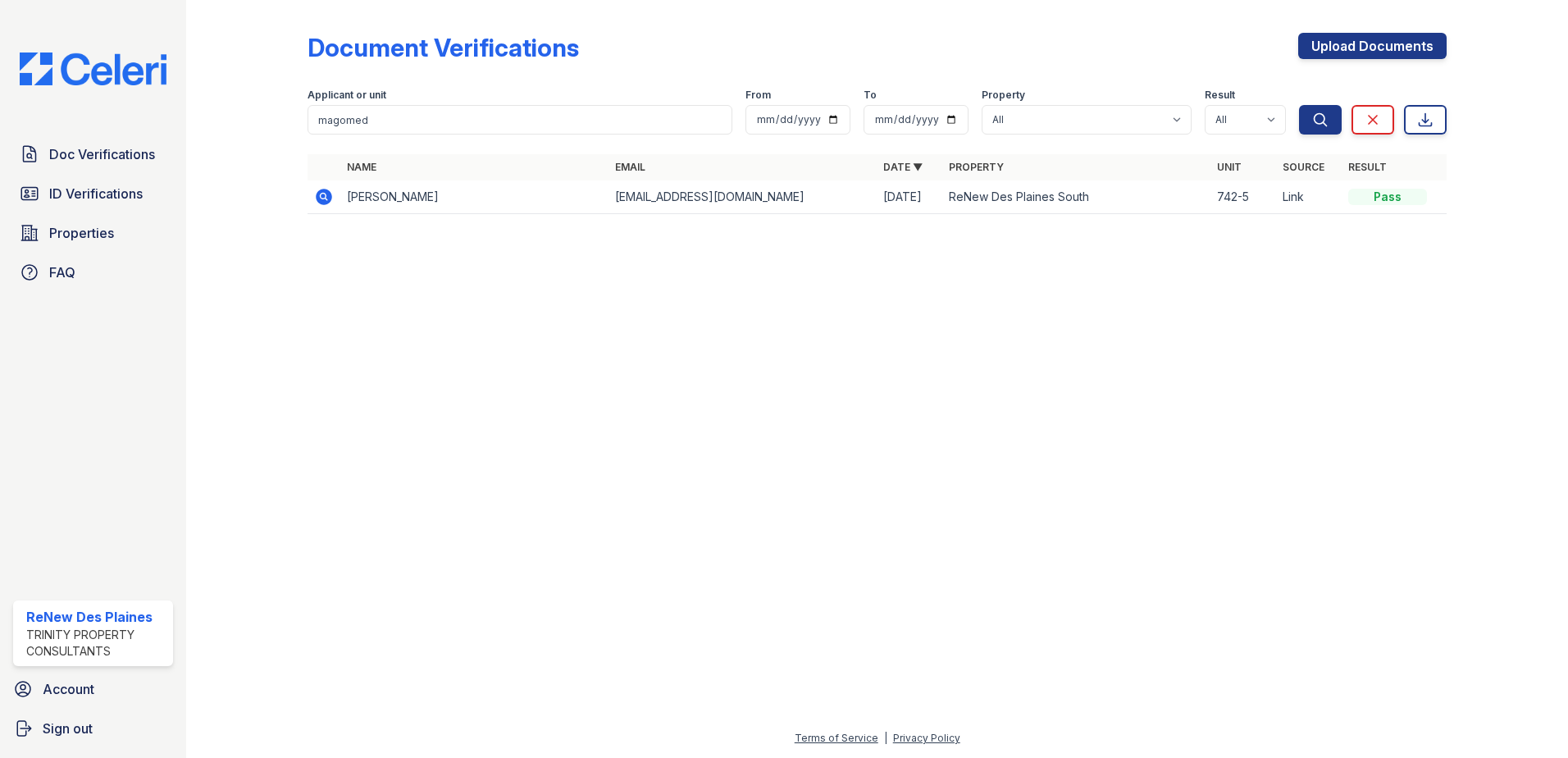
click at [315, 195] on icon at bounding box center [324, 197] width 19 height 19
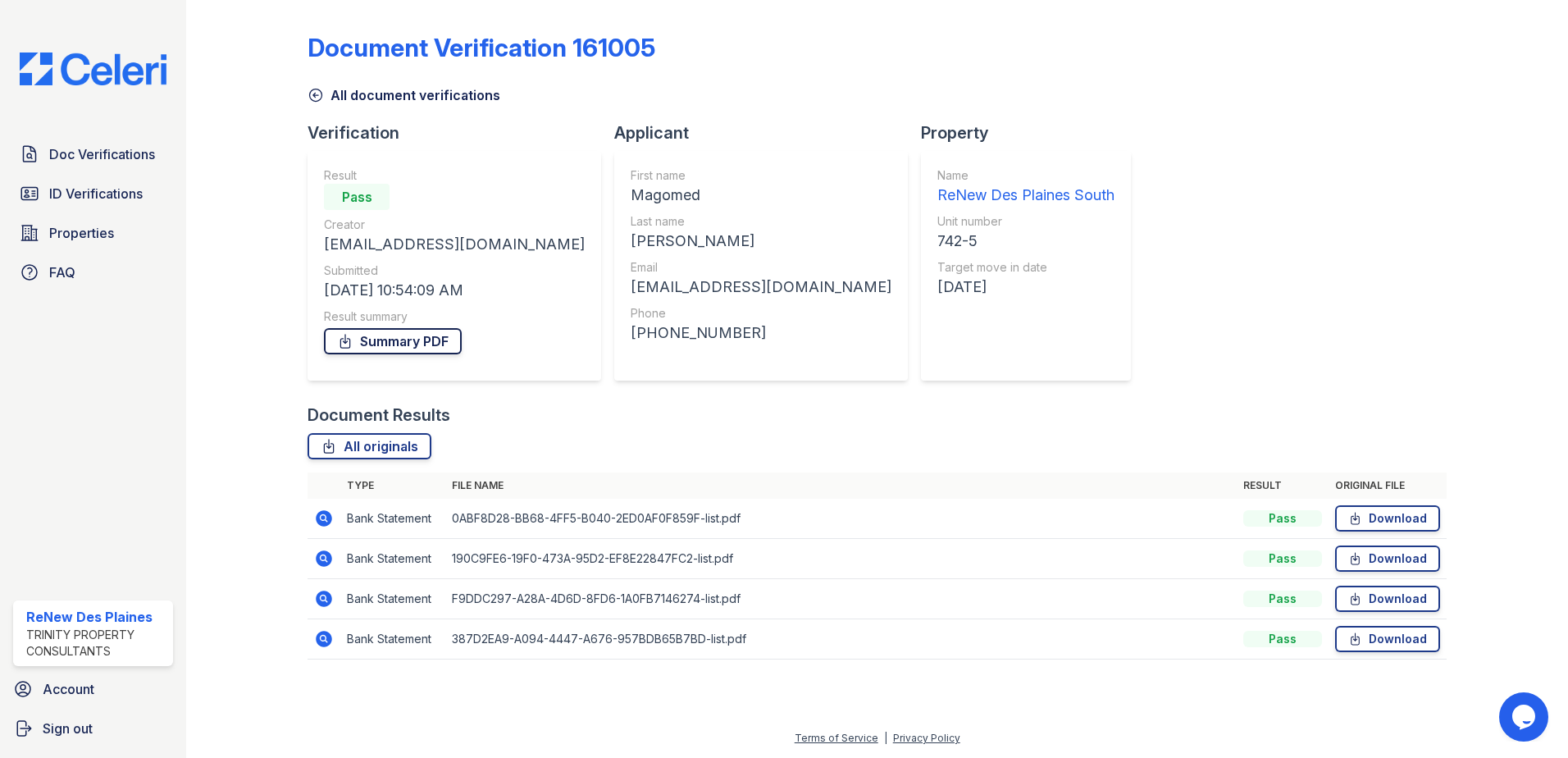
click at [389, 348] on link "Summary PDF" at bounding box center [392, 341] width 138 height 26
